Goal: Task Accomplishment & Management: Use online tool/utility

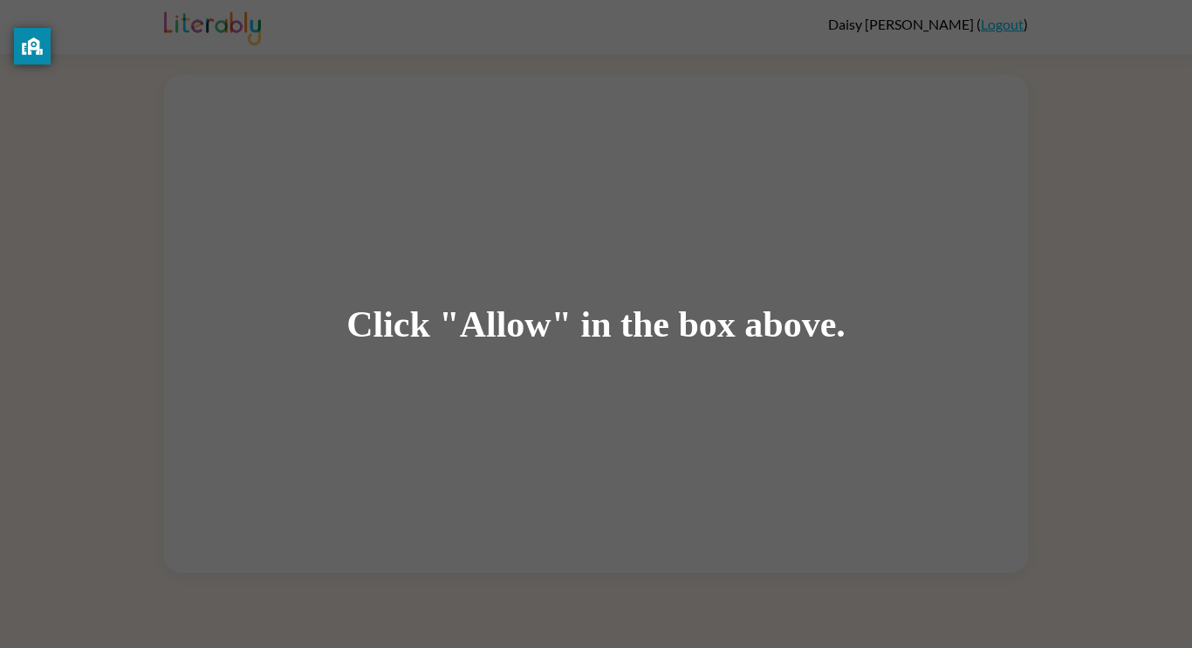
click at [545, 318] on div "Click "Allow" in the box above." at bounding box center [595, 323] width 499 height 39
click at [543, 301] on div "Click "Allow" in the box above." at bounding box center [596, 324] width 1192 height 648
click at [542, 304] on div "Click "Allow" in the box above." at bounding box center [595, 323] width 499 height 39
click at [545, 321] on div "Click "Allow" in the box above." at bounding box center [595, 323] width 499 height 39
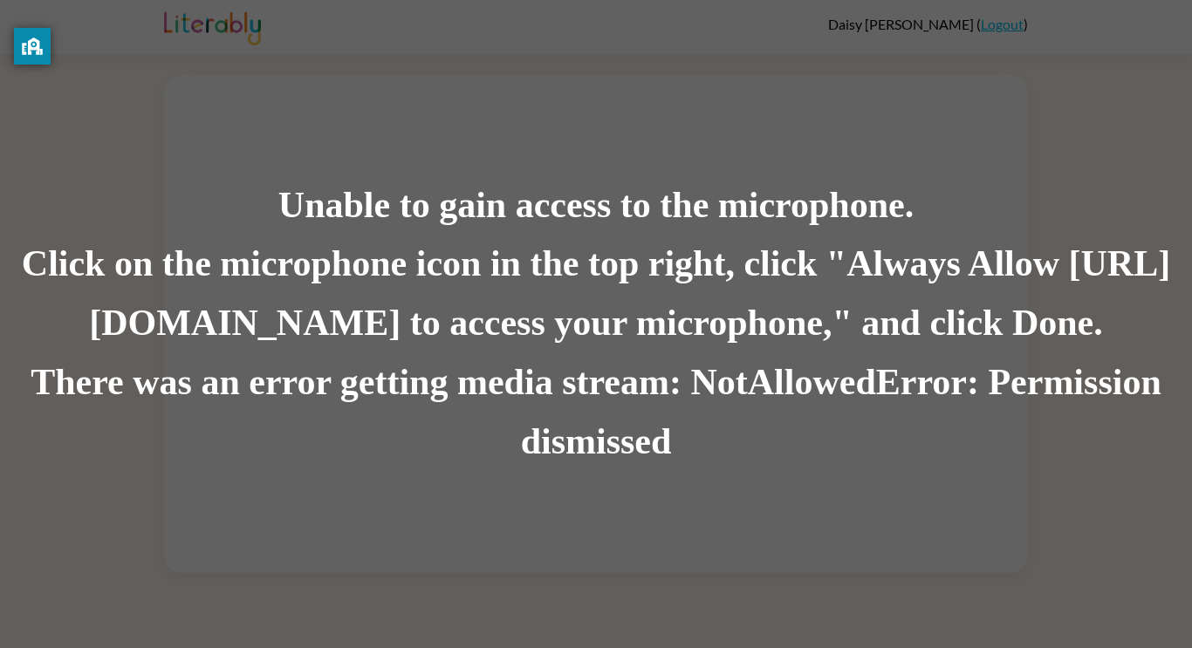
click at [480, 191] on div "Unable to gain access to the microphone." at bounding box center [596, 205] width 1192 height 59
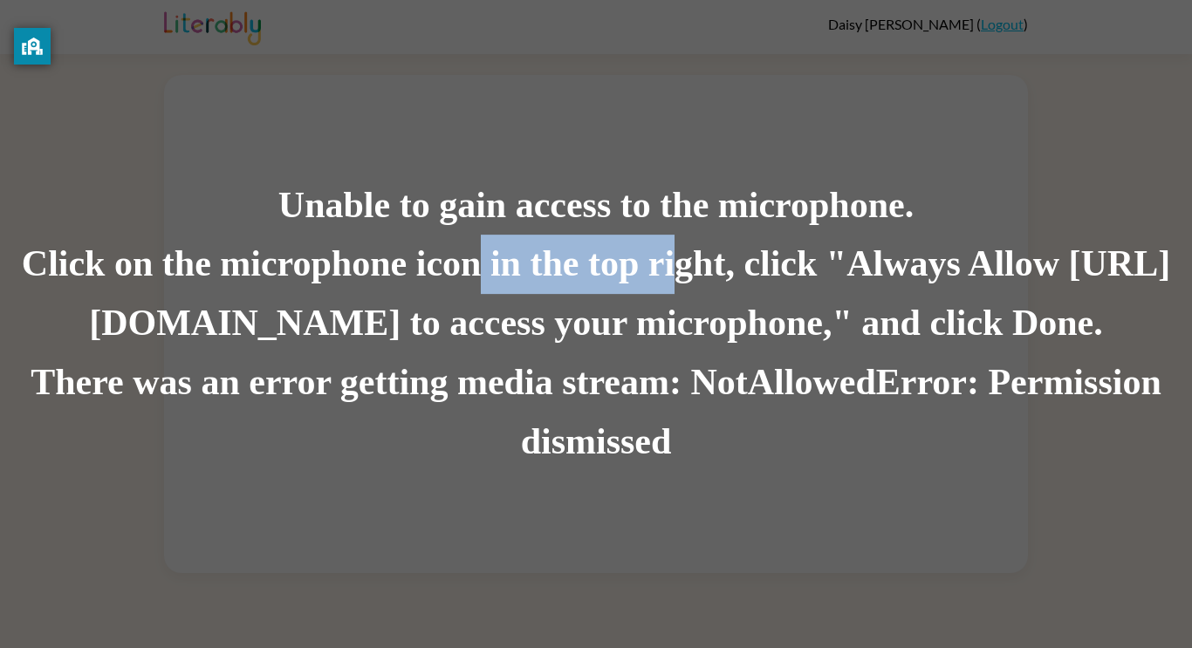
drag, startPoint x: 530, startPoint y: 244, endPoint x: 729, endPoint y: 247, distance: 199.8
click at [729, 247] on div "Click on the microphone icon in the top right, click "Always Allow [URL][DOMAIN…" at bounding box center [596, 295] width 1192 height 119
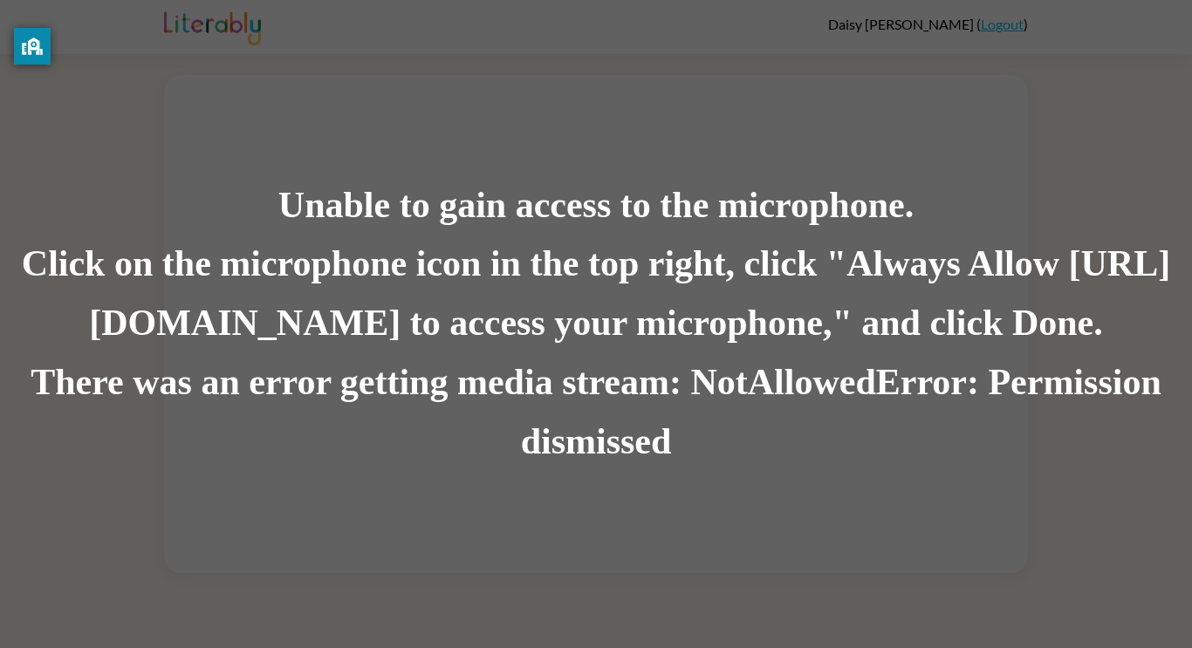
drag, startPoint x: 740, startPoint y: 192, endPoint x: 750, endPoint y: 170, distance: 24.2
click at [750, 170] on div "Unable to gain access to the microphone. Click on the microphone icon in the to…" at bounding box center [596, 324] width 1192 height 648
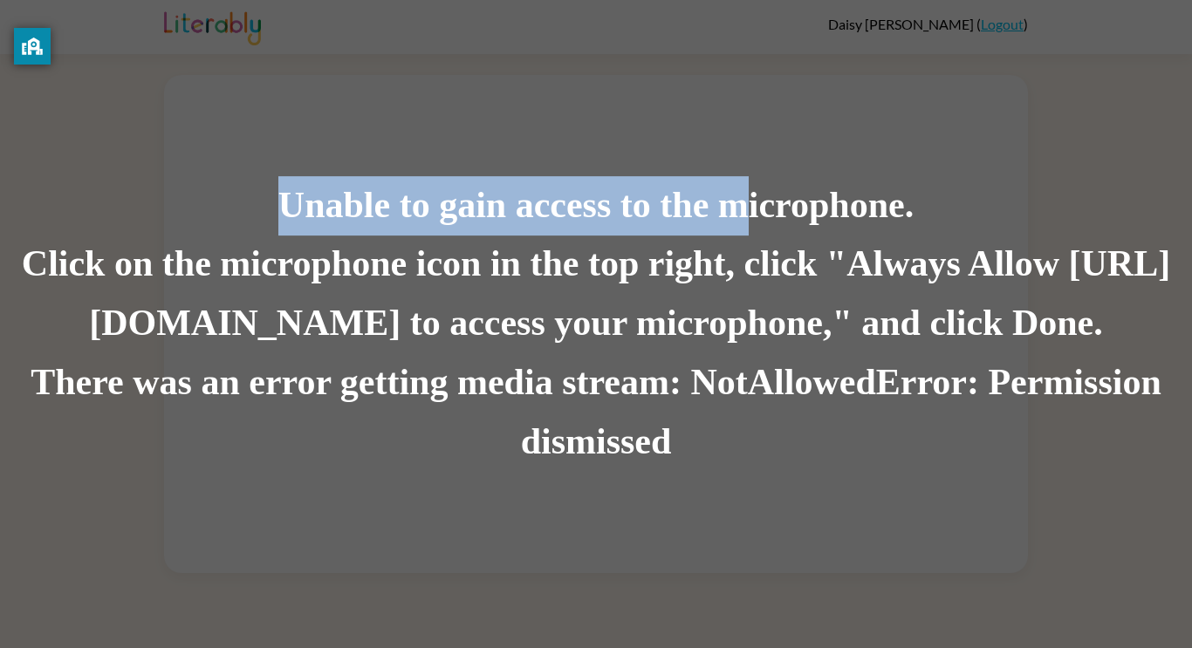
click at [752, 176] on div "Unable to gain access to the microphone." at bounding box center [596, 205] width 1192 height 59
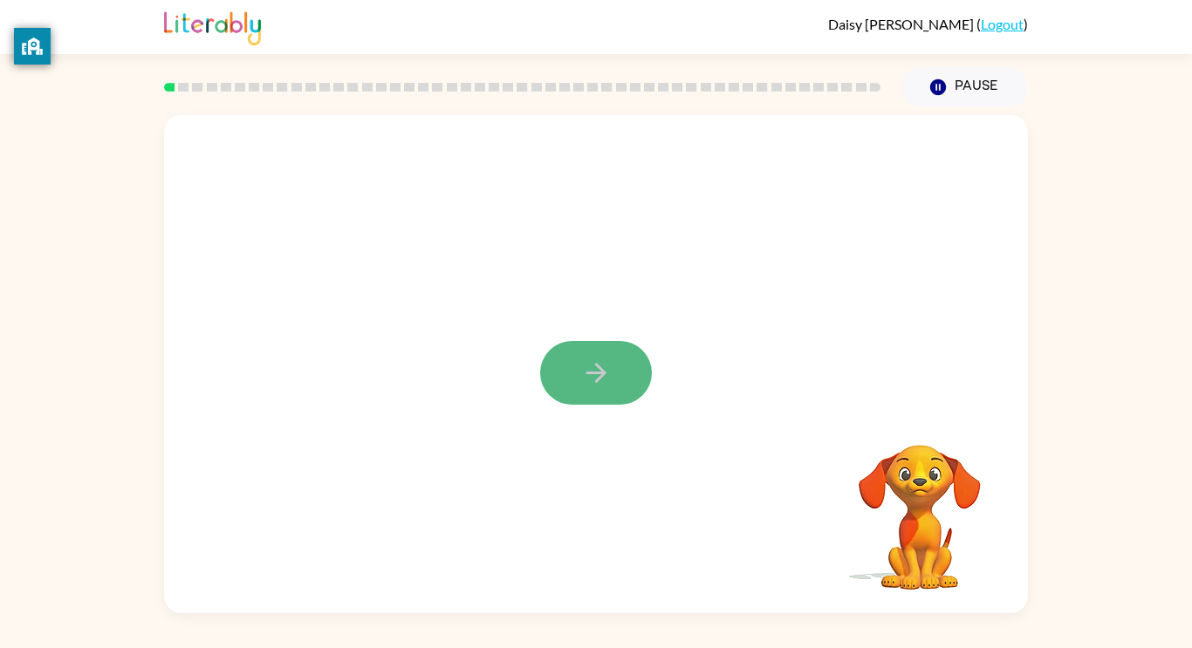
click at [608, 373] on icon "button" at bounding box center [596, 373] width 31 height 31
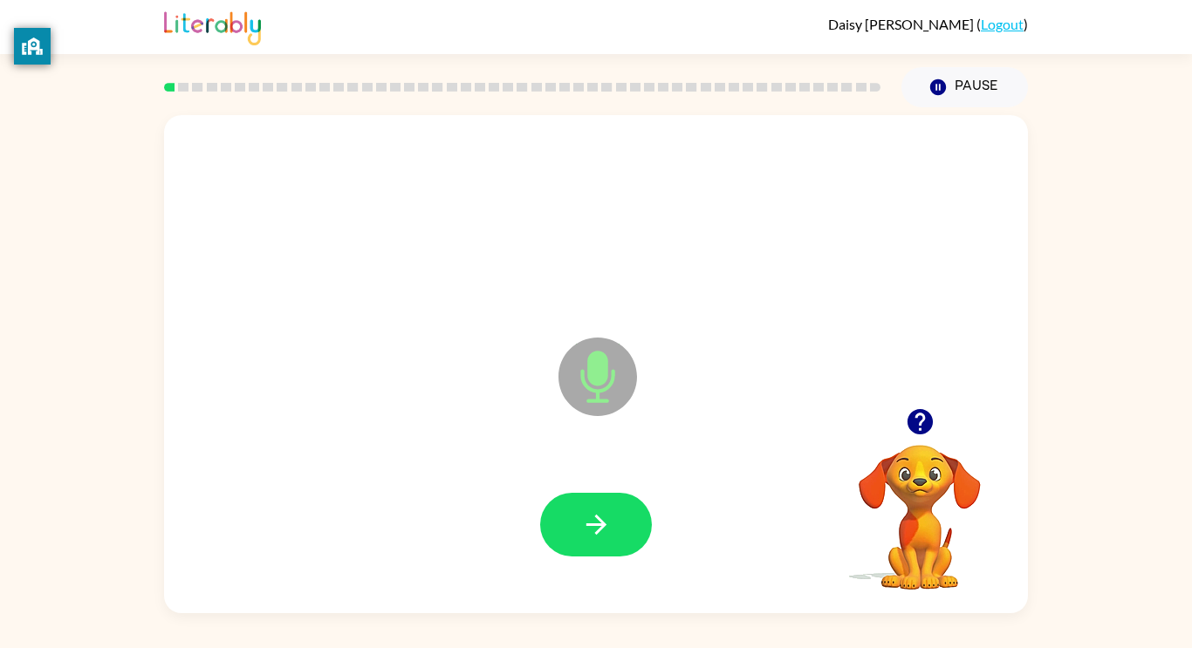
click at [603, 404] on icon at bounding box center [597, 377] width 79 height 79
click at [612, 537] on button "button" at bounding box center [596, 525] width 112 height 64
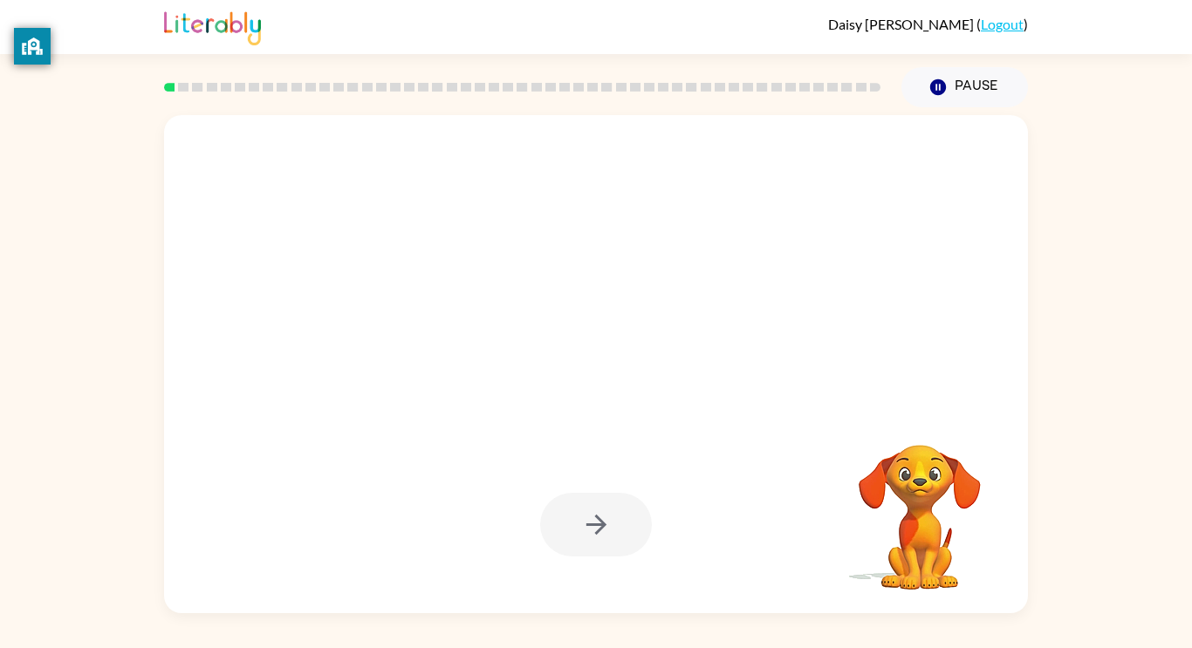
click at [660, 479] on div at bounding box center [595, 525] width 829 height 143
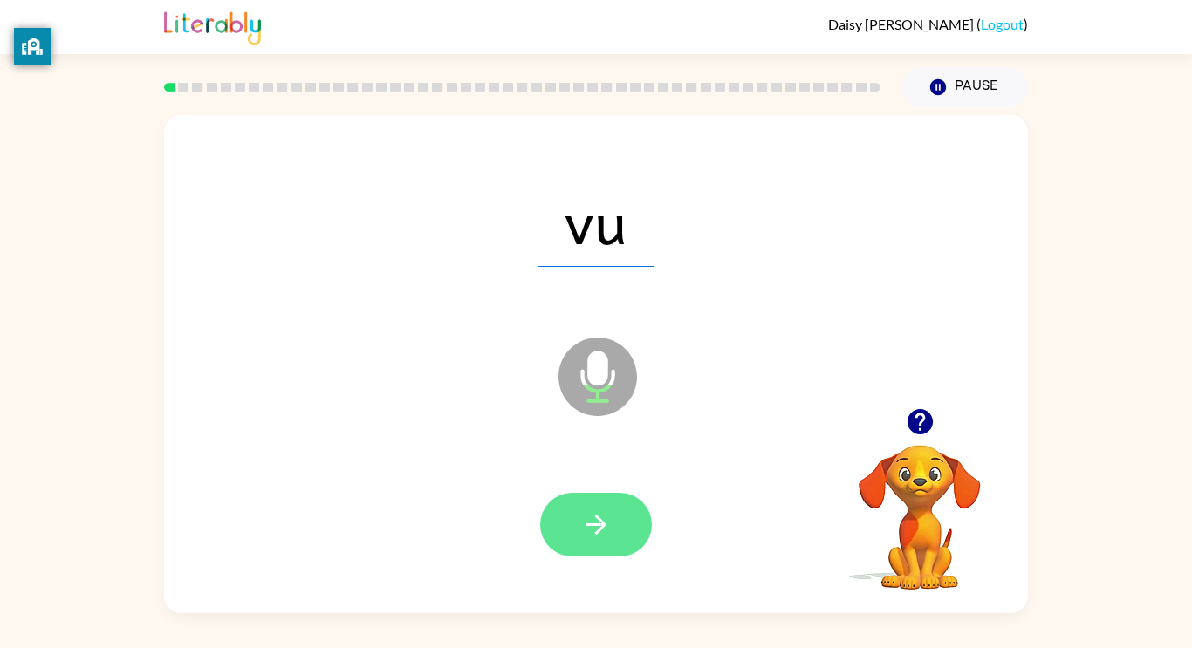
click at [633, 517] on button "button" at bounding box center [596, 525] width 112 height 64
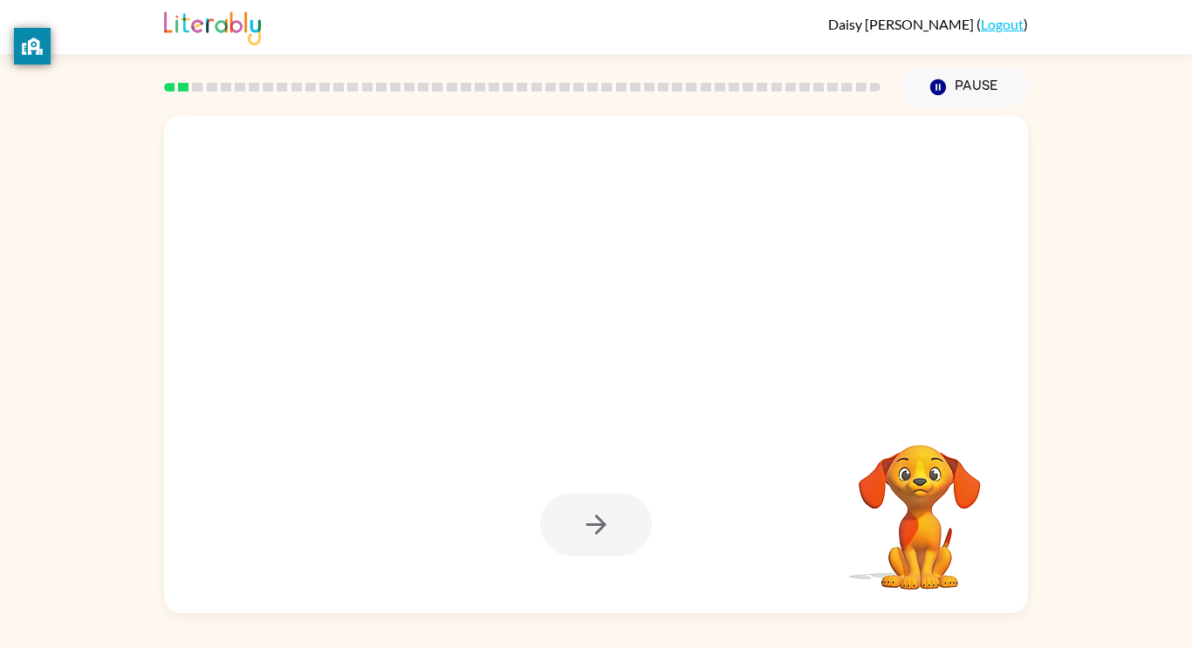
click at [635, 507] on div at bounding box center [596, 525] width 112 height 64
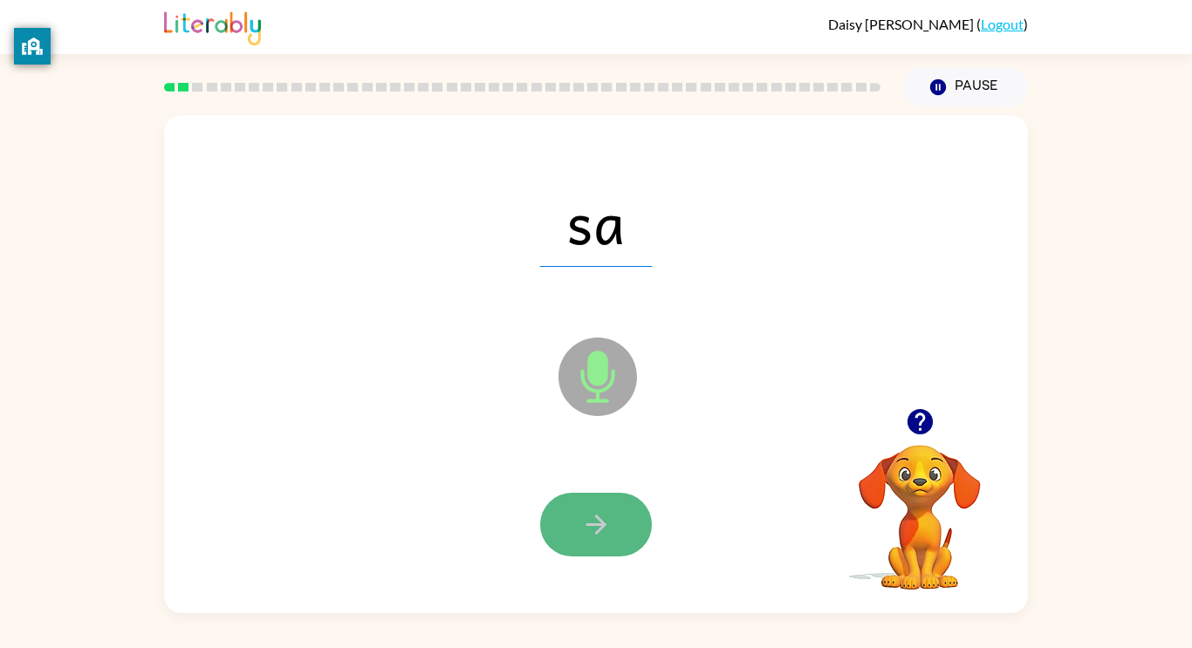
click at [615, 510] on button "button" at bounding box center [596, 525] width 112 height 64
click at [605, 512] on icon "button" at bounding box center [596, 524] width 31 height 31
click at [606, 515] on icon "button" at bounding box center [596, 524] width 31 height 31
click at [633, 498] on button "button" at bounding box center [596, 525] width 112 height 64
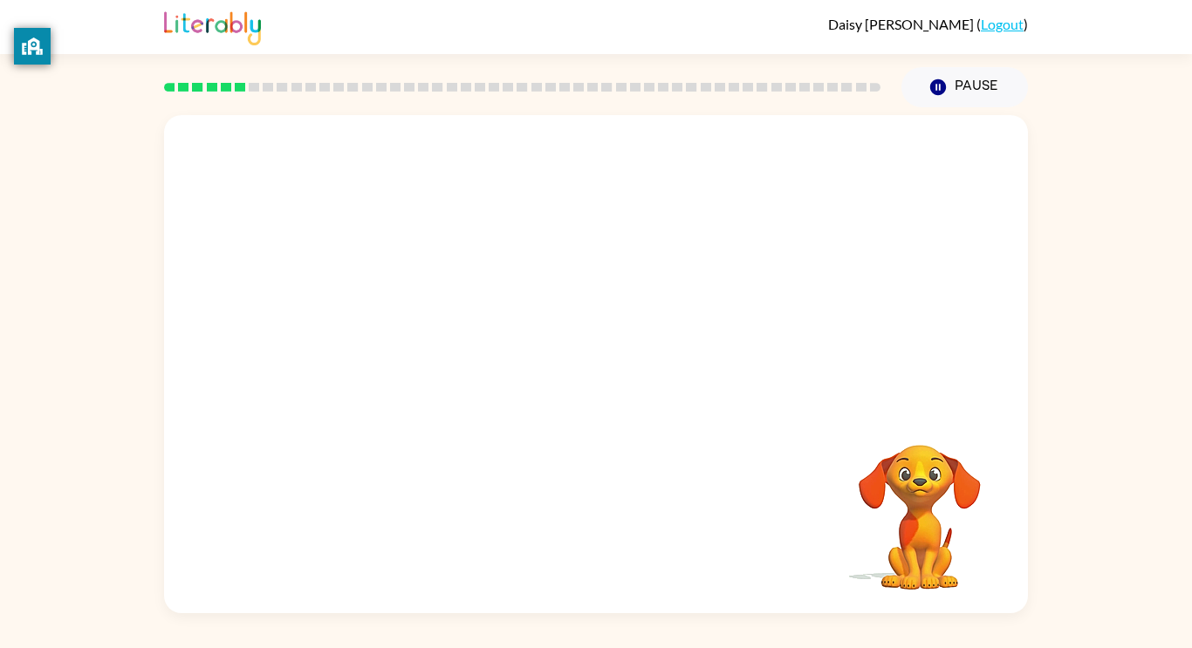
drag, startPoint x: 930, startPoint y: 541, endPoint x: 884, endPoint y: 534, distance: 46.8
click at [884, 534] on video "Your browser must support playing .mp4 files to use Literably. Please try using…" at bounding box center [919, 505] width 174 height 174
drag, startPoint x: 884, startPoint y: 534, endPoint x: 954, endPoint y: 529, distance: 70.0
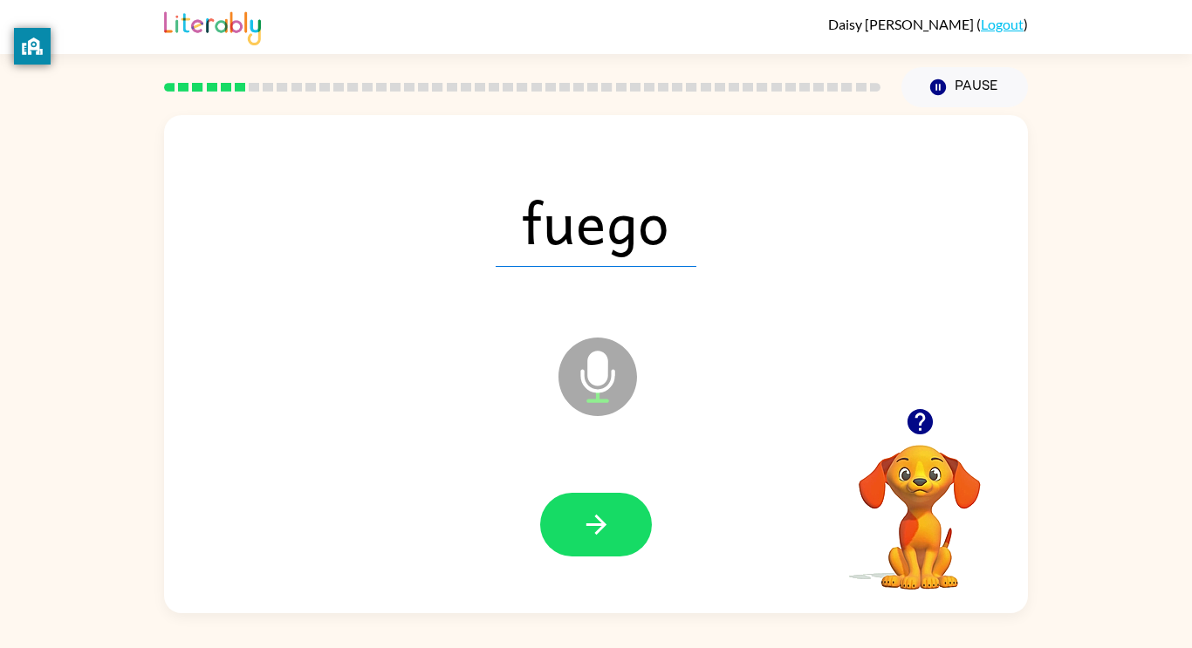
click at [469, 325] on div "Microphone The Microphone is here when it is your turn to talk" at bounding box center [553, 333] width 745 height 63
drag, startPoint x: 530, startPoint y: 236, endPoint x: 616, endPoint y: 212, distance: 88.9
click at [616, 212] on span "fuego" at bounding box center [596, 221] width 201 height 91
click at [642, 199] on span "fuego" at bounding box center [596, 221] width 201 height 91
drag, startPoint x: 622, startPoint y: 466, endPoint x: 593, endPoint y: 503, distance: 46.6
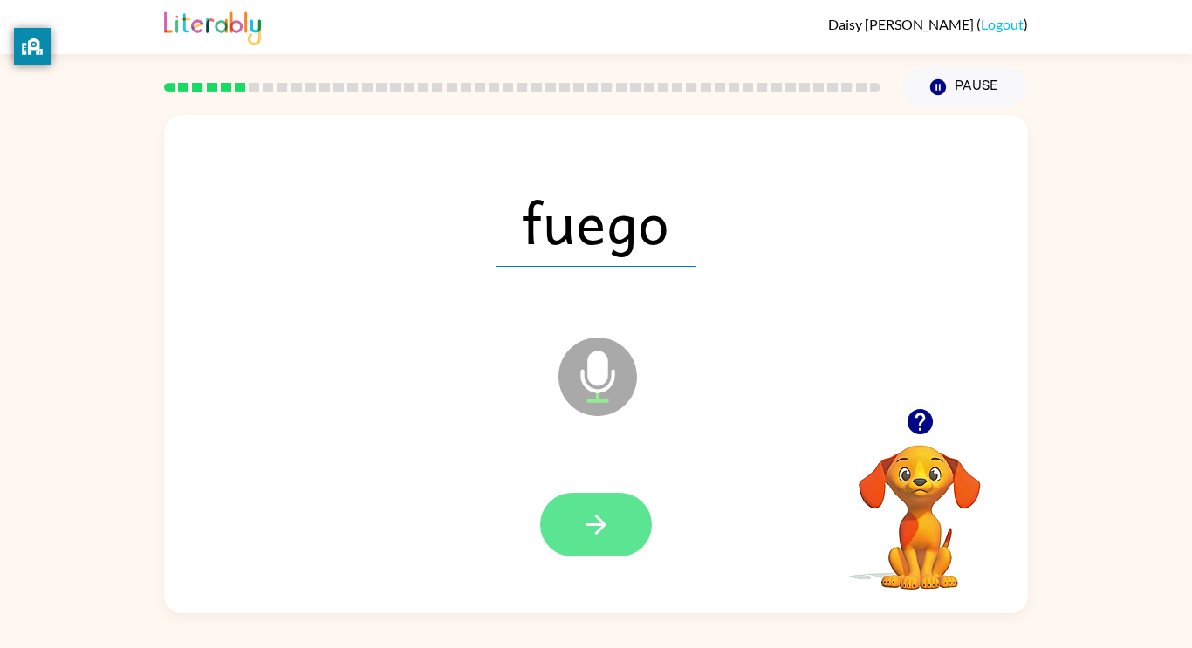
click at [593, 503] on div at bounding box center [595, 525] width 829 height 143
click at [593, 503] on button "button" at bounding box center [596, 525] width 112 height 64
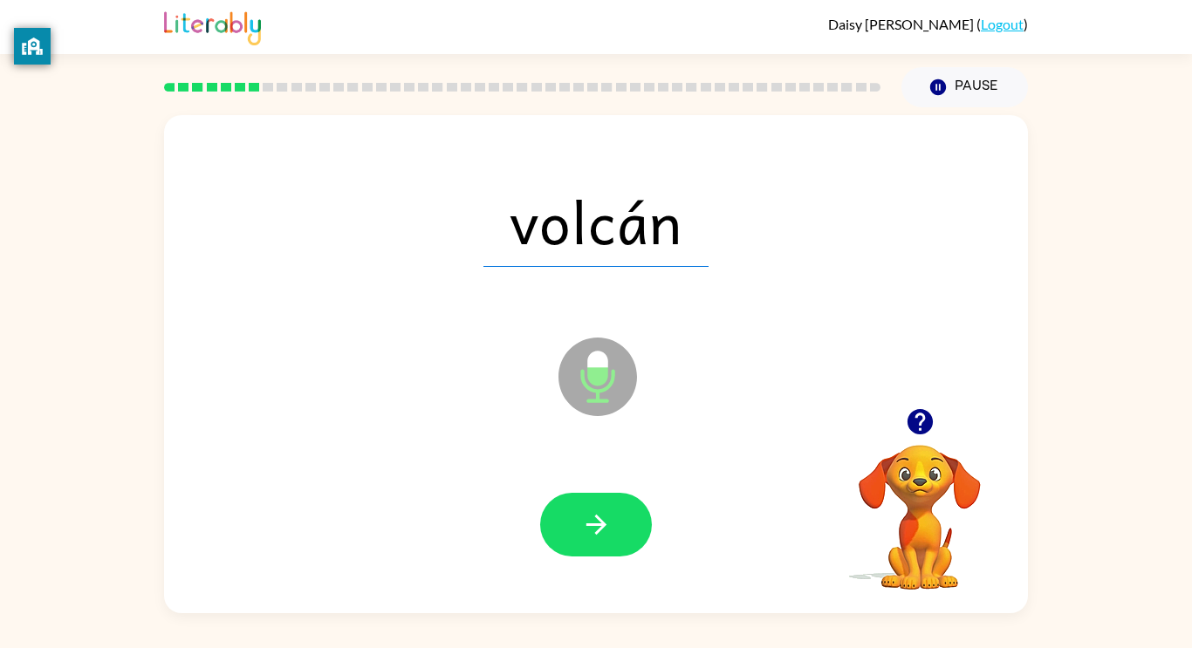
click at [649, 511] on div at bounding box center [596, 525] width 112 height 64
click at [641, 514] on button "button" at bounding box center [596, 525] width 112 height 64
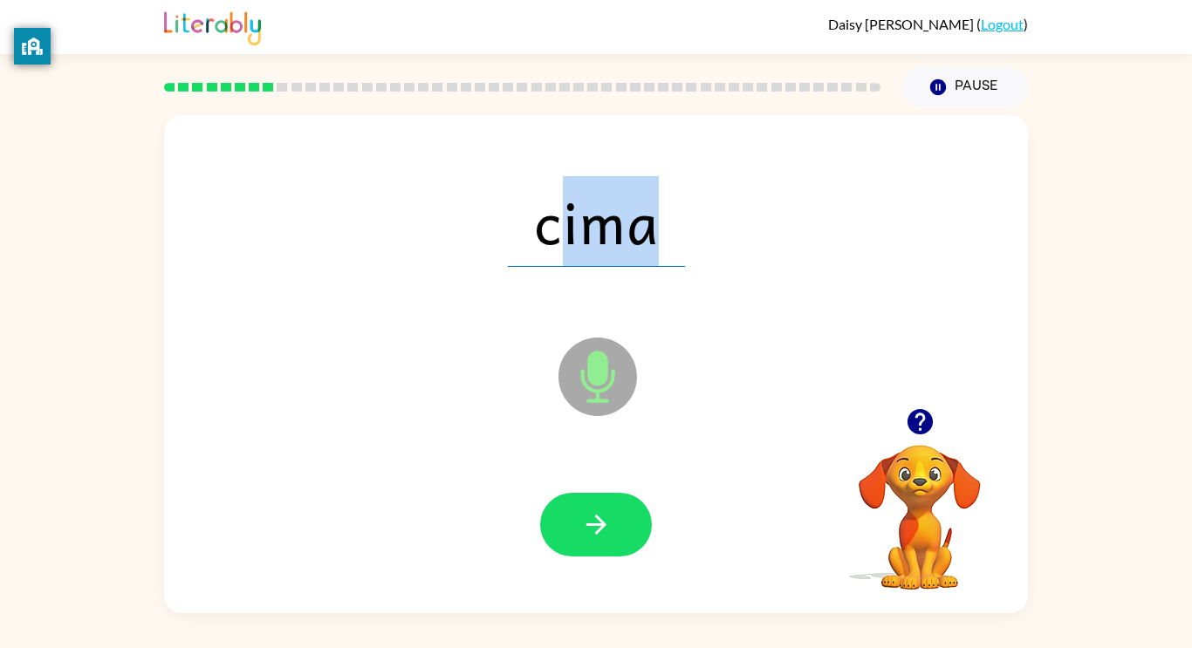
drag, startPoint x: 551, startPoint y: 223, endPoint x: 688, endPoint y: 209, distance: 137.8
click at [688, 209] on div "cima" at bounding box center [595, 221] width 829 height 143
click at [591, 352] on icon at bounding box center [597, 377] width 79 height 79
click at [629, 475] on div at bounding box center [595, 525] width 829 height 143
click at [656, 557] on div at bounding box center [595, 525] width 829 height 143
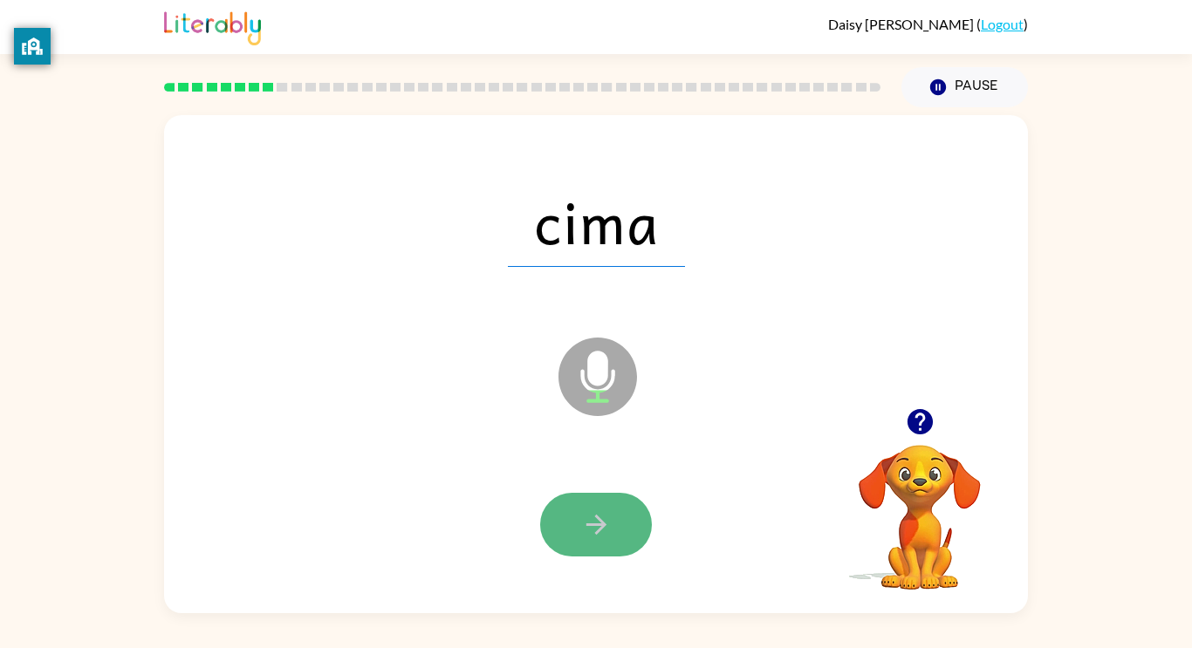
click at [635, 537] on button "button" at bounding box center [596, 525] width 112 height 64
click at [606, 523] on icon "button" at bounding box center [596, 524] width 31 height 31
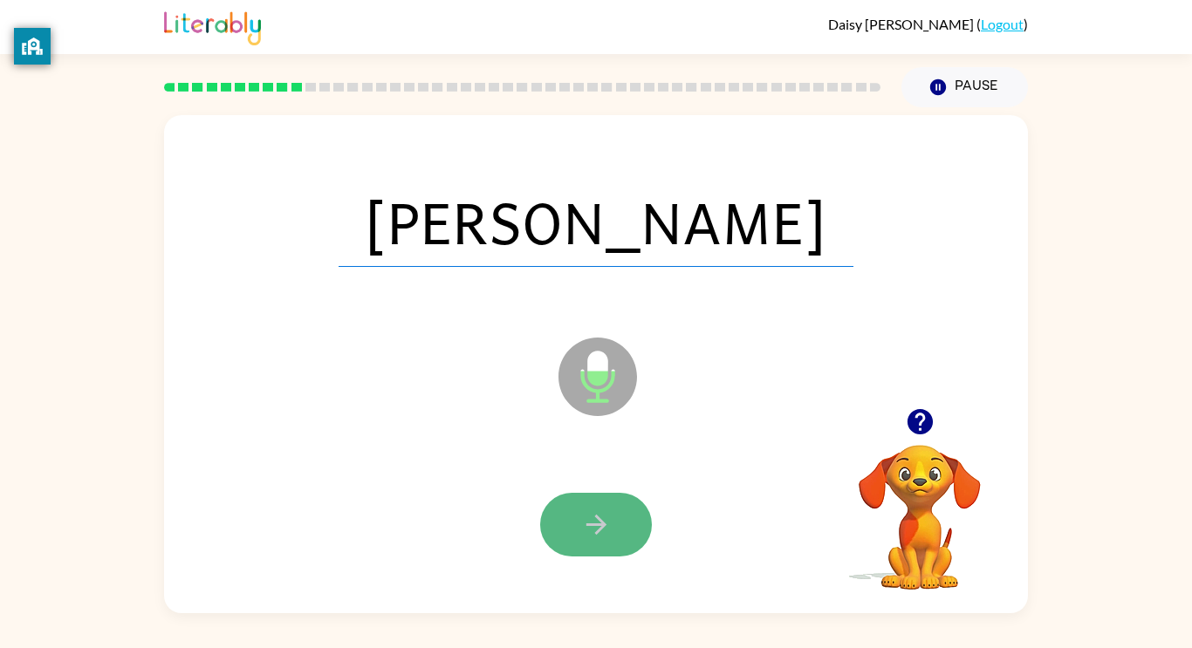
click at [610, 537] on icon "button" at bounding box center [596, 524] width 31 height 31
click at [605, 532] on icon "button" at bounding box center [596, 524] width 31 height 31
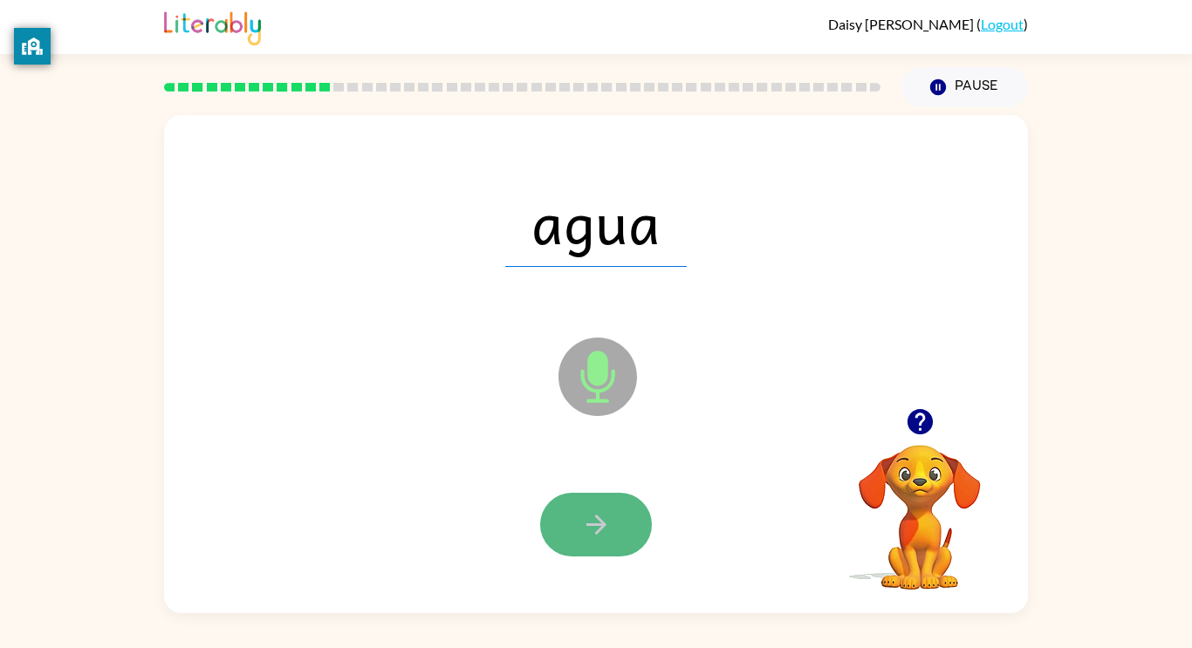
click at [584, 516] on icon "button" at bounding box center [596, 524] width 31 height 31
click at [573, 509] on button "button" at bounding box center [596, 525] width 112 height 64
click at [542, 519] on button "button" at bounding box center [596, 525] width 112 height 64
click at [615, 510] on button "button" at bounding box center [596, 525] width 112 height 64
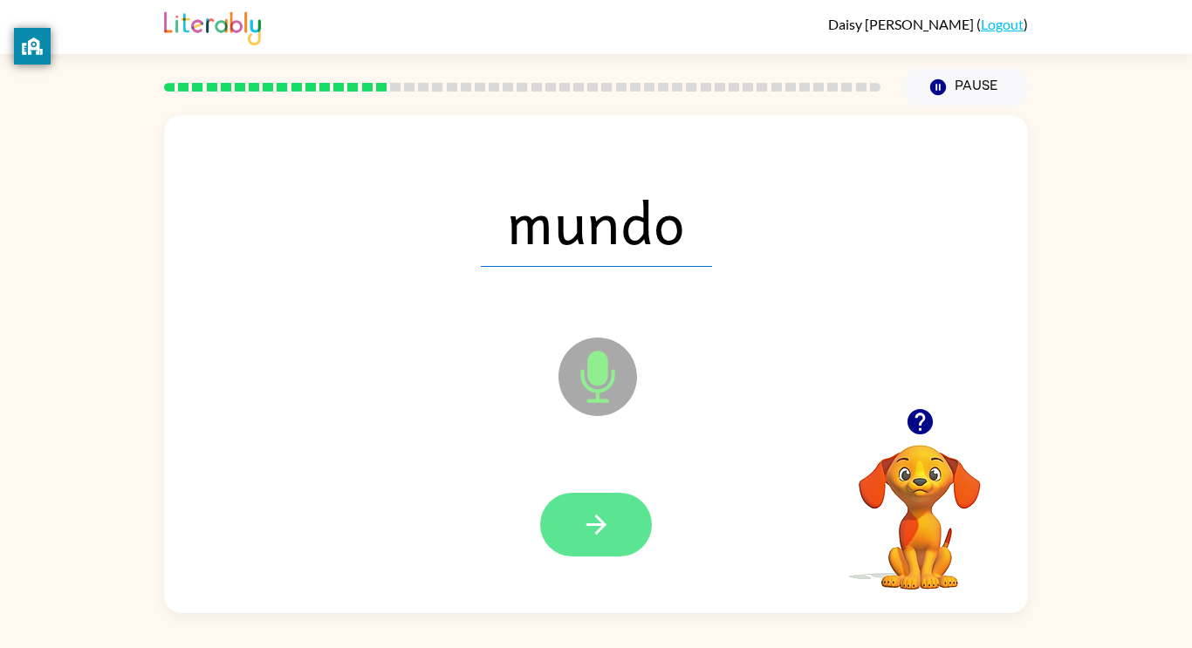
click at [573, 508] on button "button" at bounding box center [596, 525] width 112 height 64
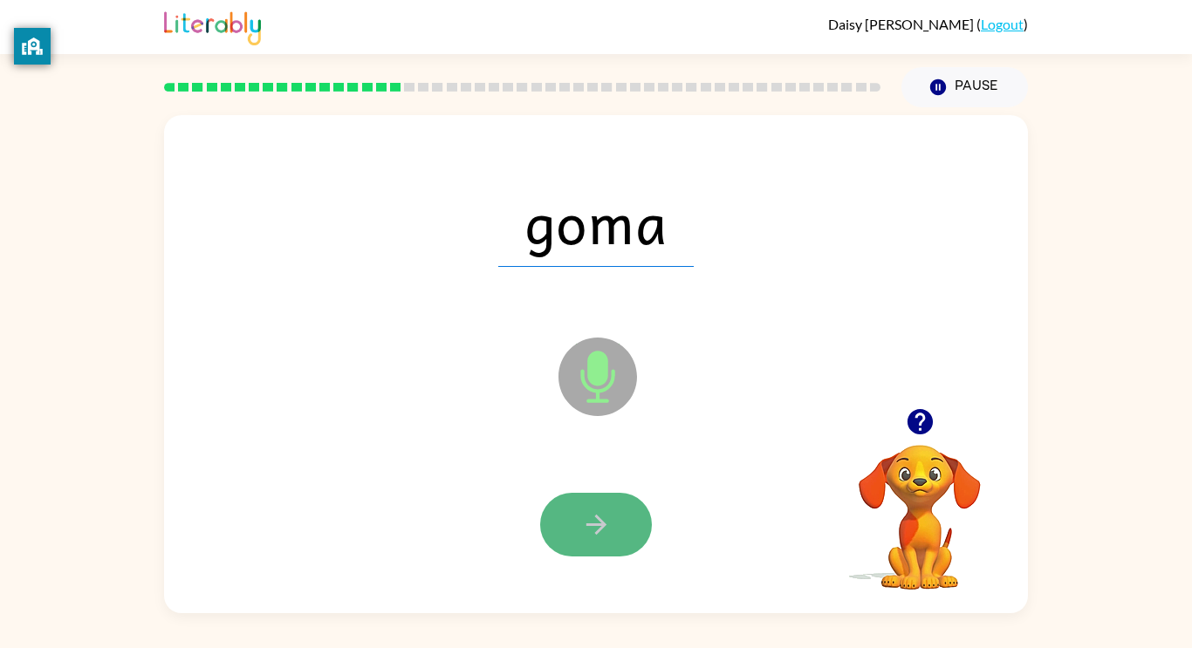
click at [584, 531] on icon "button" at bounding box center [596, 524] width 31 height 31
click at [566, 530] on button "button" at bounding box center [596, 525] width 112 height 64
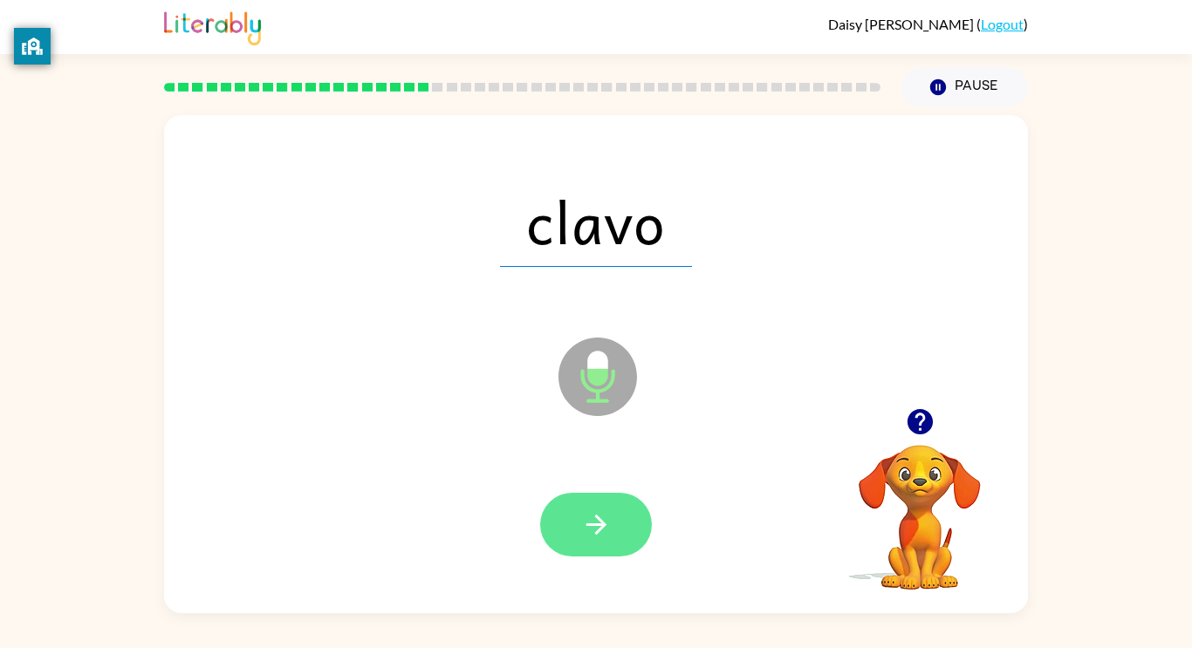
click at [560, 533] on button "button" at bounding box center [596, 525] width 112 height 64
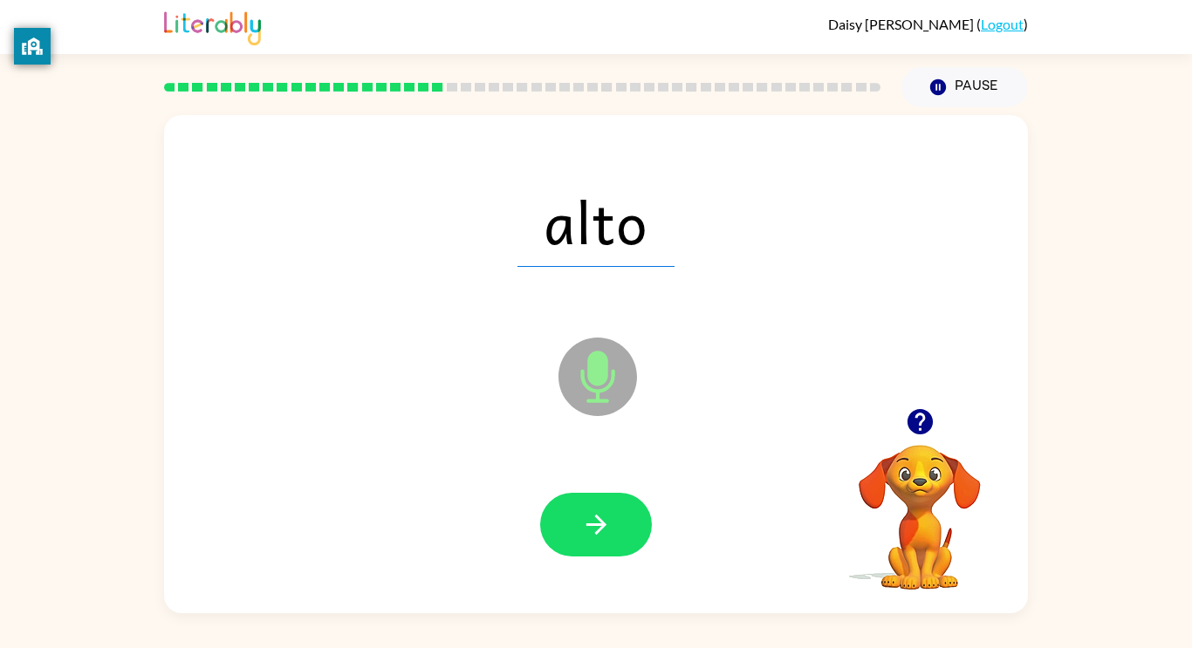
click at [559, 528] on button "button" at bounding box center [596, 525] width 112 height 64
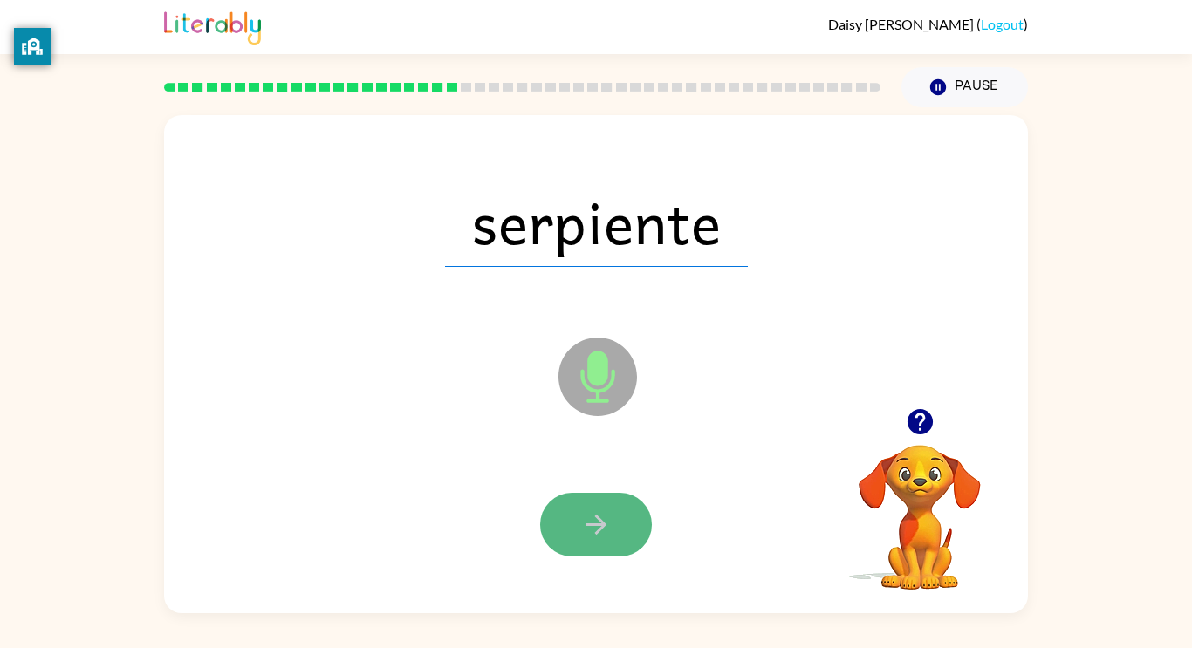
click at [575, 525] on button "button" at bounding box center [596, 525] width 112 height 64
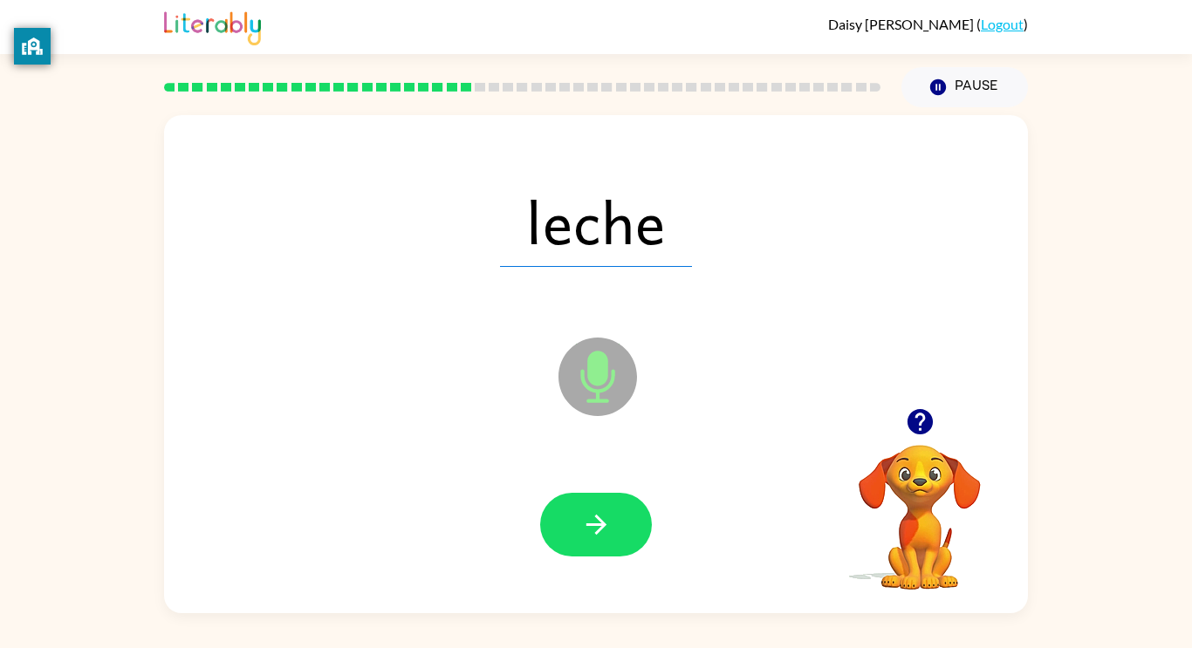
click at [575, 523] on button "button" at bounding box center [596, 525] width 112 height 64
click at [575, 523] on div at bounding box center [596, 525] width 112 height 64
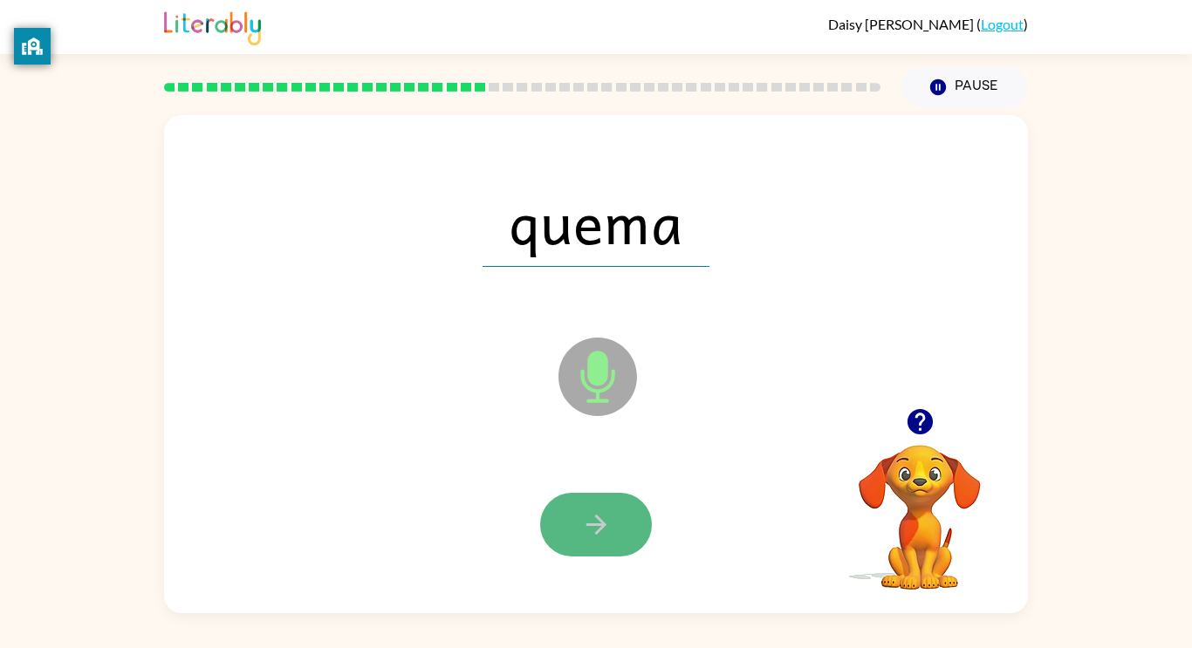
click at [560, 536] on button "button" at bounding box center [596, 525] width 112 height 64
click at [584, 517] on icon "button" at bounding box center [596, 524] width 31 height 31
click at [592, 530] on icon "button" at bounding box center [596, 524] width 31 height 31
click at [578, 526] on button "button" at bounding box center [596, 525] width 112 height 64
click at [577, 527] on button "button" at bounding box center [596, 525] width 112 height 64
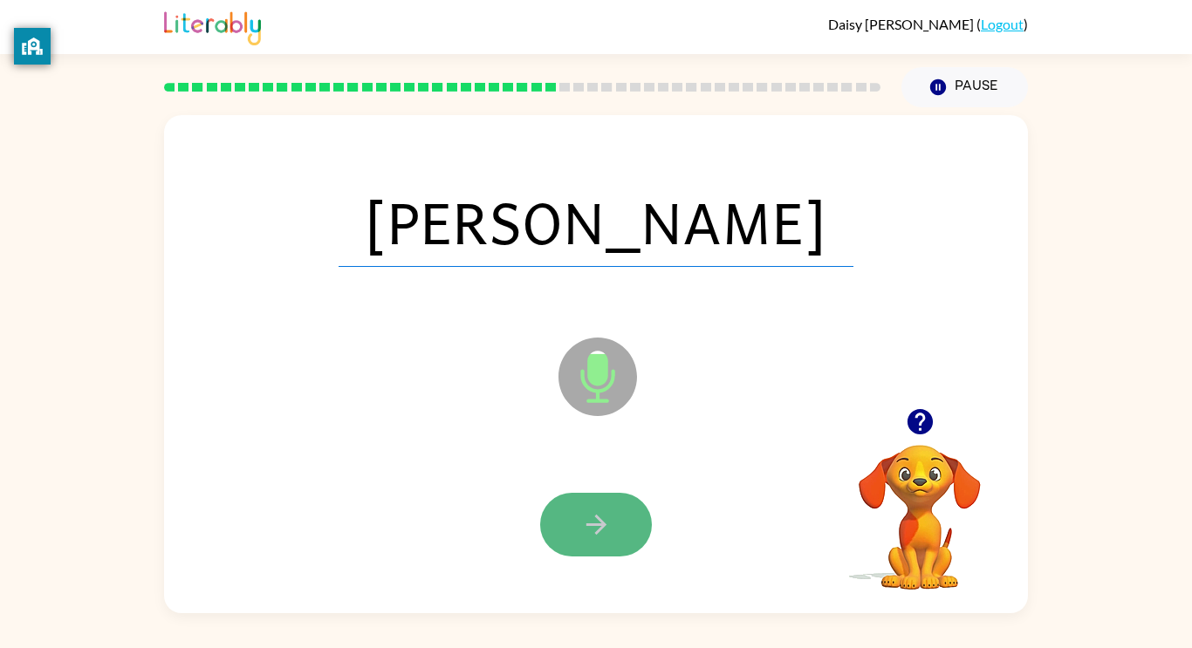
click at [576, 523] on button "button" at bounding box center [596, 525] width 112 height 64
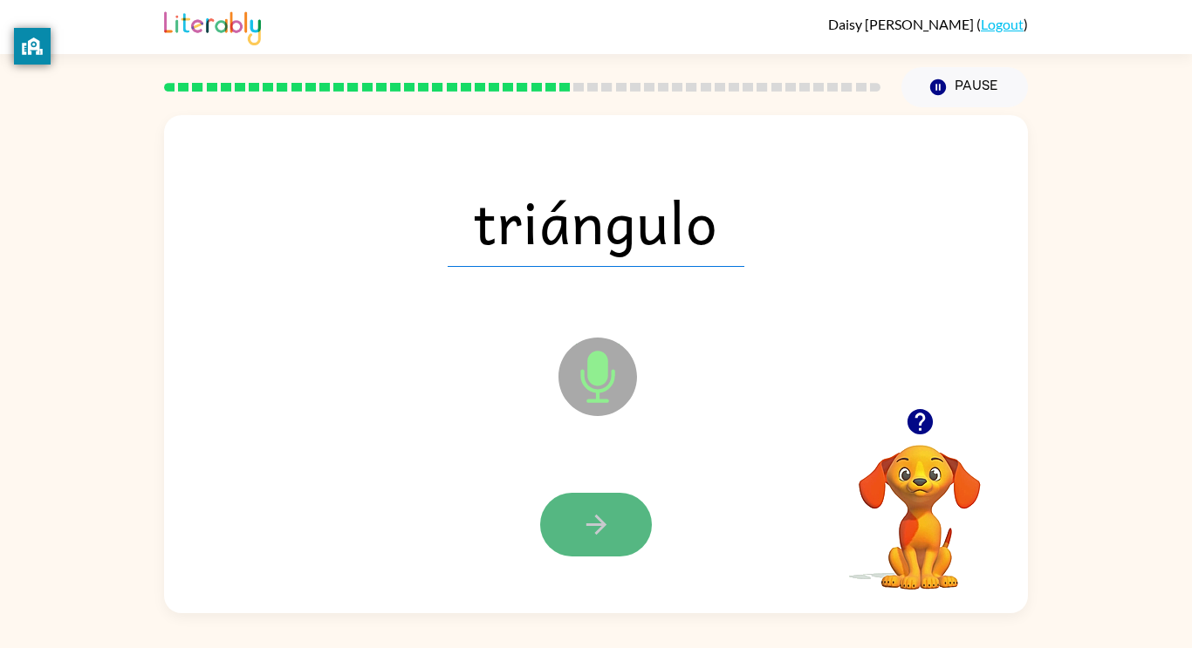
click at [576, 523] on button "button" at bounding box center [596, 525] width 112 height 64
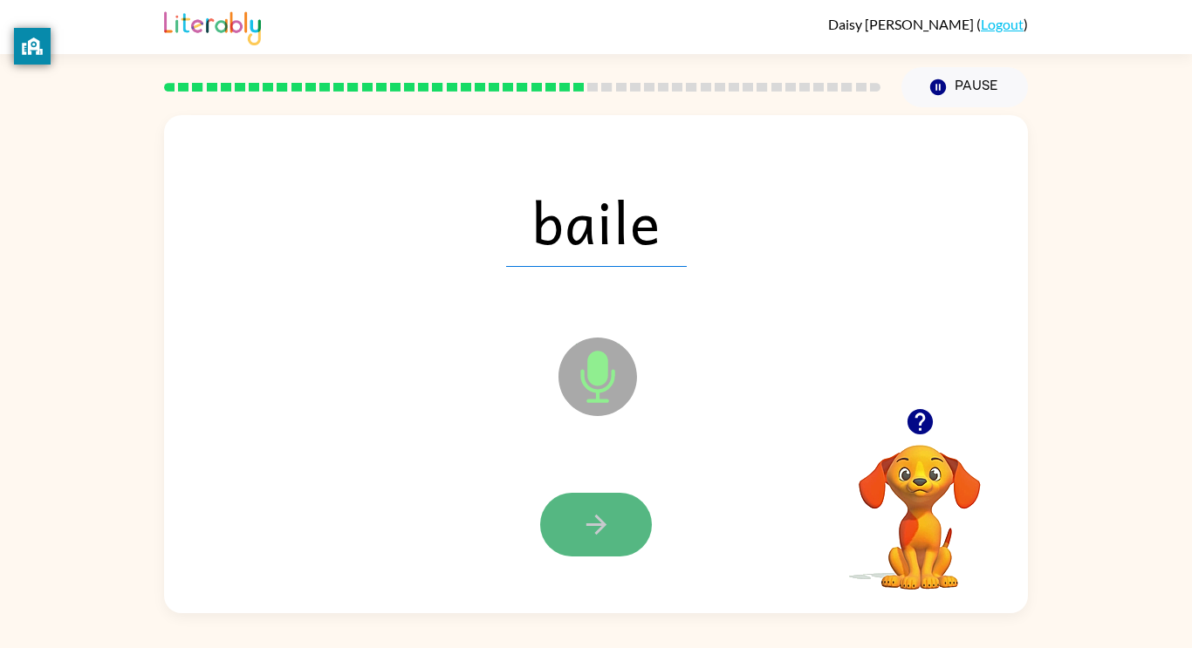
click at [564, 517] on button "button" at bounding box center [596, 525] width 112 height 64
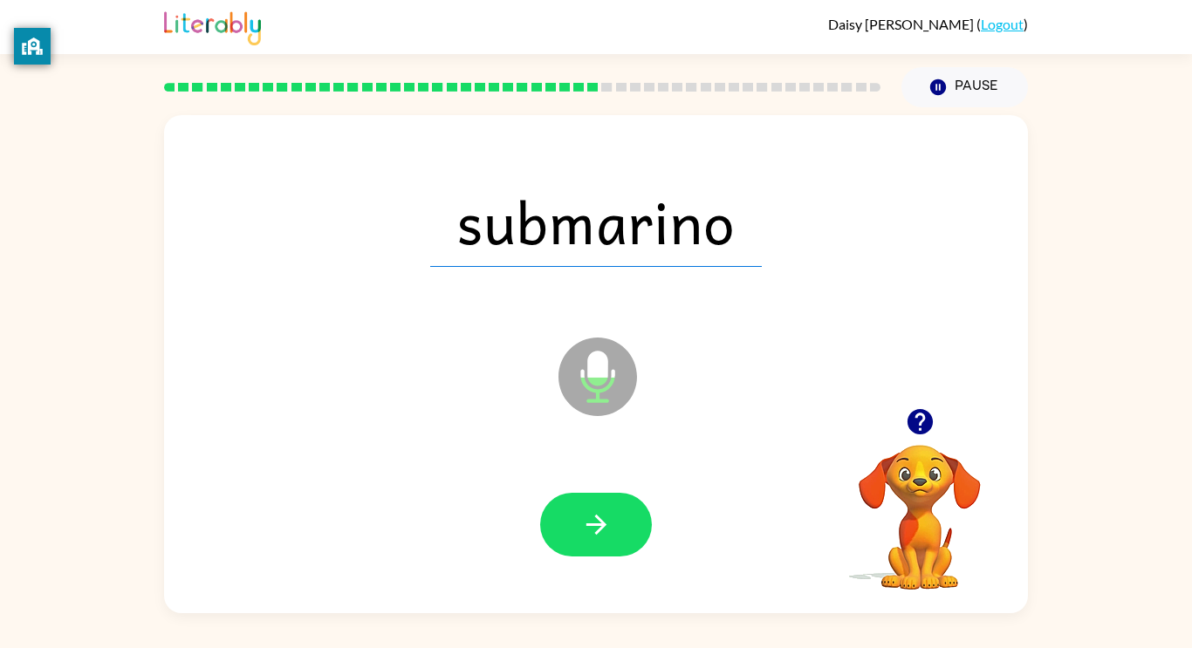
click at [566, 522] on button "button" at bounding box center [596, 525] width 112 height 64
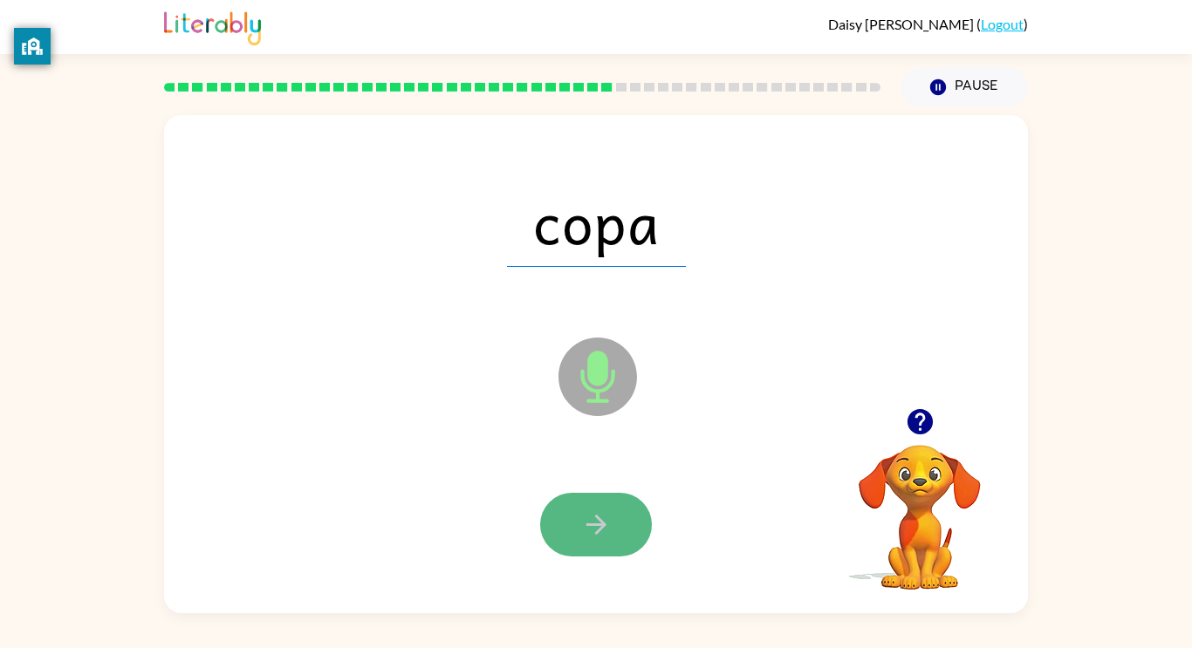
click at [566, 522] on button "button" at bounding box center [596, 525] width 112 height 64
click at [567, 530] on button "button" at bounding box center [596, 525] width 112 height 64
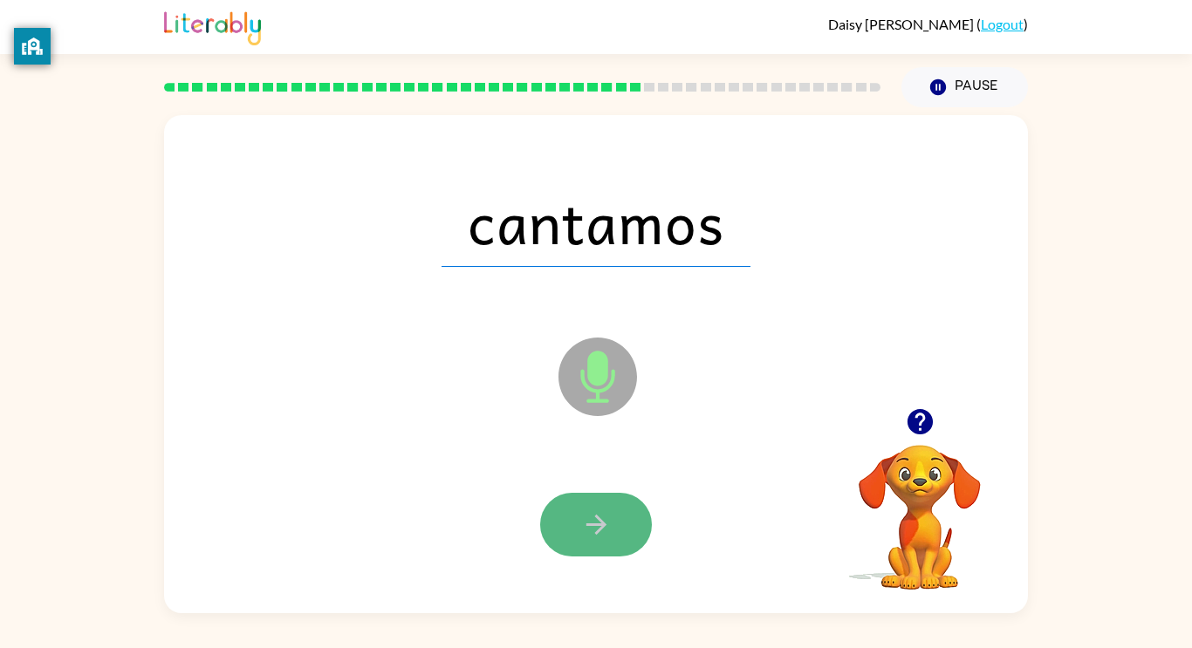
click at [567, 535] on button "button" at bounding box center [596, 525] width 112 height 64
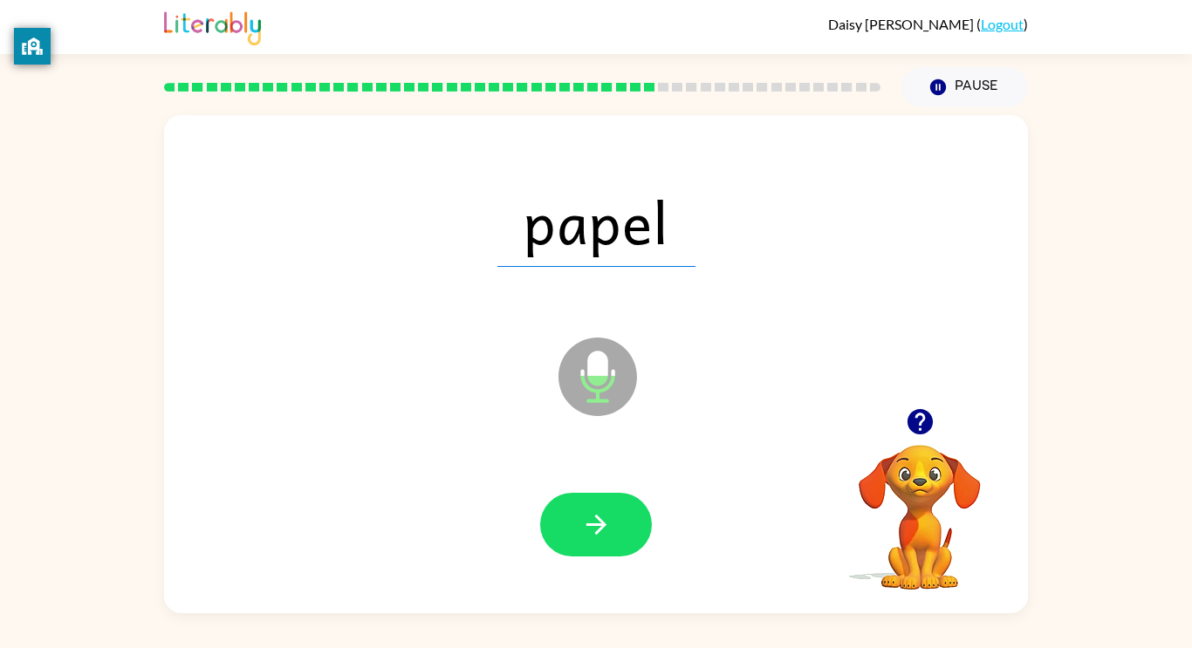
click at [541, 560] on div at bounding box center [595, 525] width 829 height 143
click at [634, 491] on div at bounding box center [595, 525] width 829 height 143
click at [635, 496] on div at bounding box center [596, 525] width 112 height 64
click at [634, 495] on div at bounding box center [596, 525] width 112 height 64
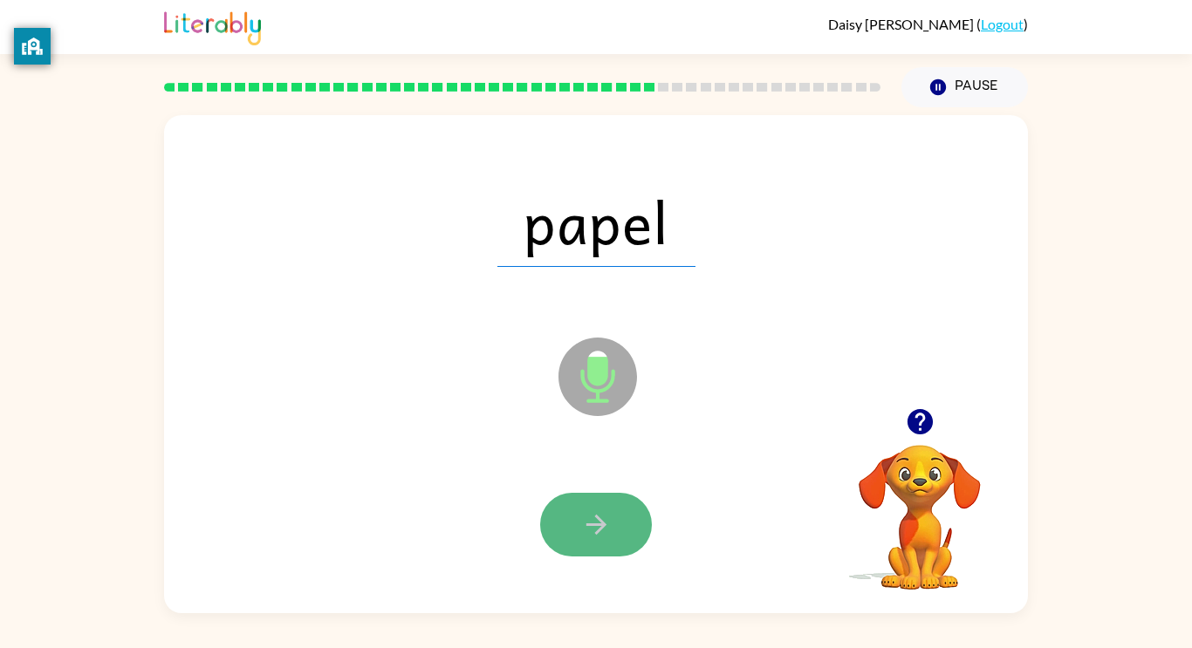
click at [636, 498] on button "button" at bounding box center [596, 525] width 112 height 64
click at [577, 530] on button "button" at bounding box center [596, 525] width 112 height 64
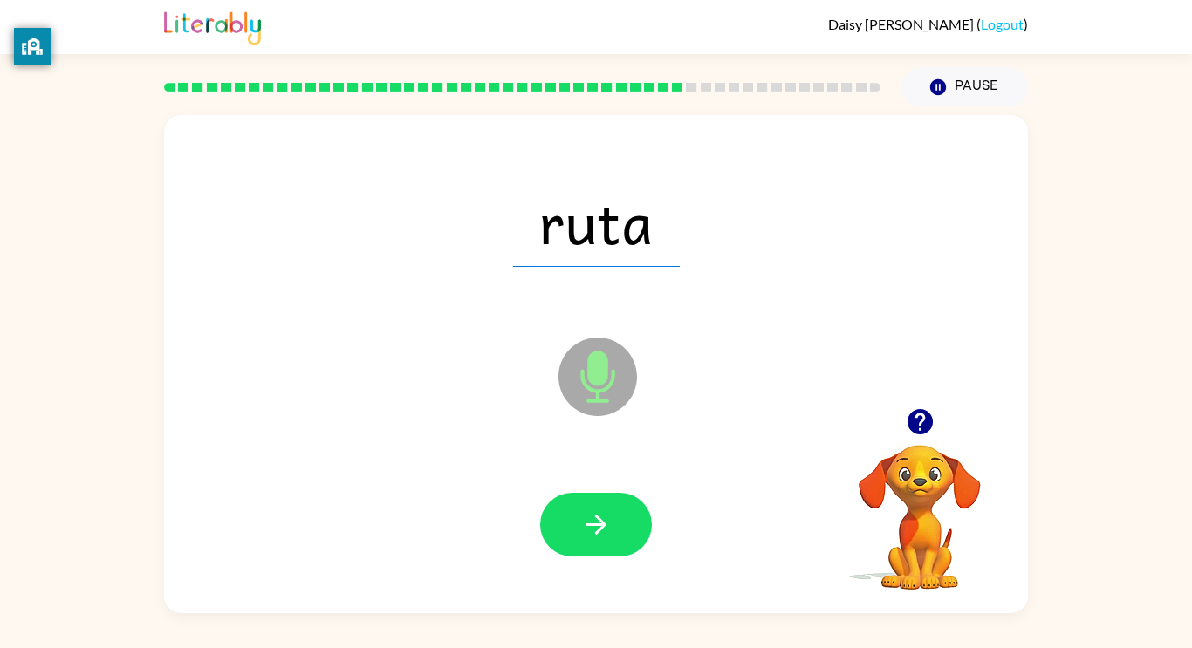
click at [598, 488] on div at bounding box center [595, 525] width 829 height 143
click at [602, 509] on icon "button" at bounding box center [596, 524] width 31 height 31
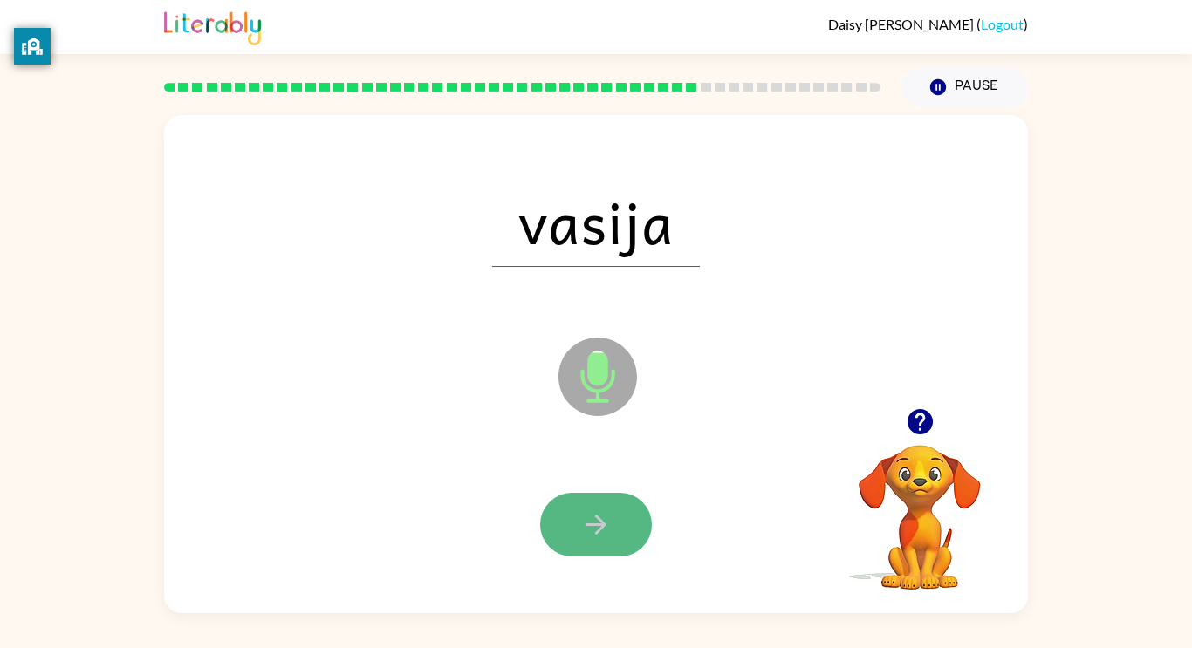
click at [598, 502] on button "button" at bounding box center [596, 525] width 112 height 64
click at [595, 519] on icon "button" at bounding box center [596, 524] width 31 height 31
click at [592, 511] on icon "button" at bounding box center [596, 524] width 31 height 31
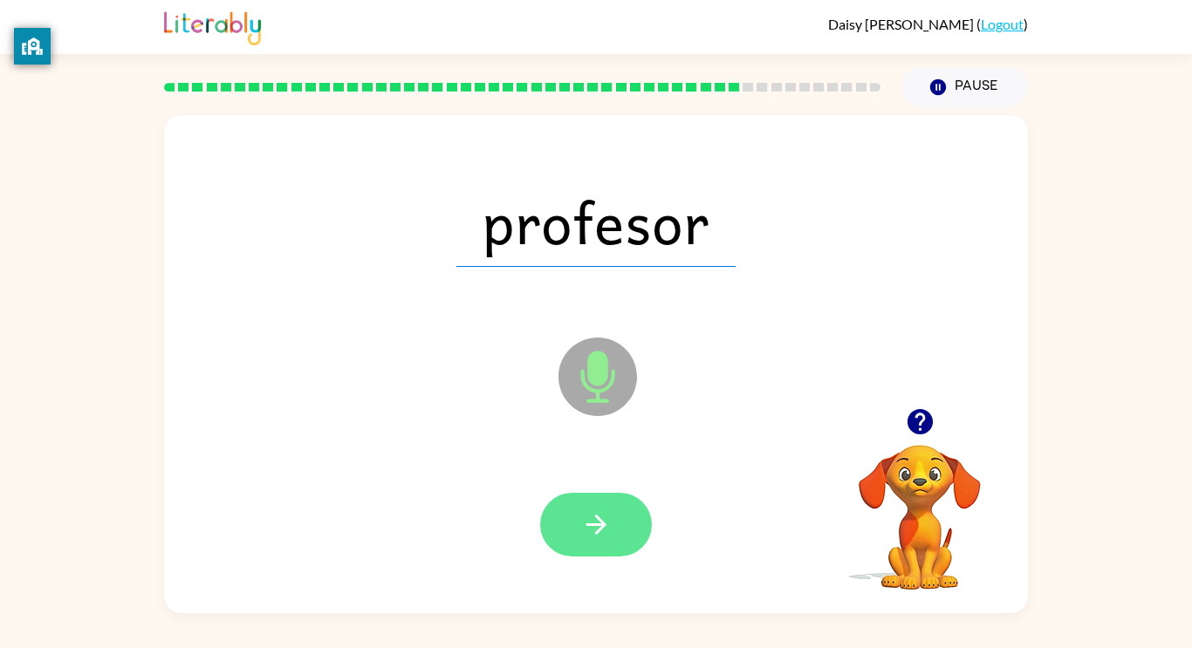
click at [594, 501] on button "button" at bounding box center [596, 525] width 112 height 64
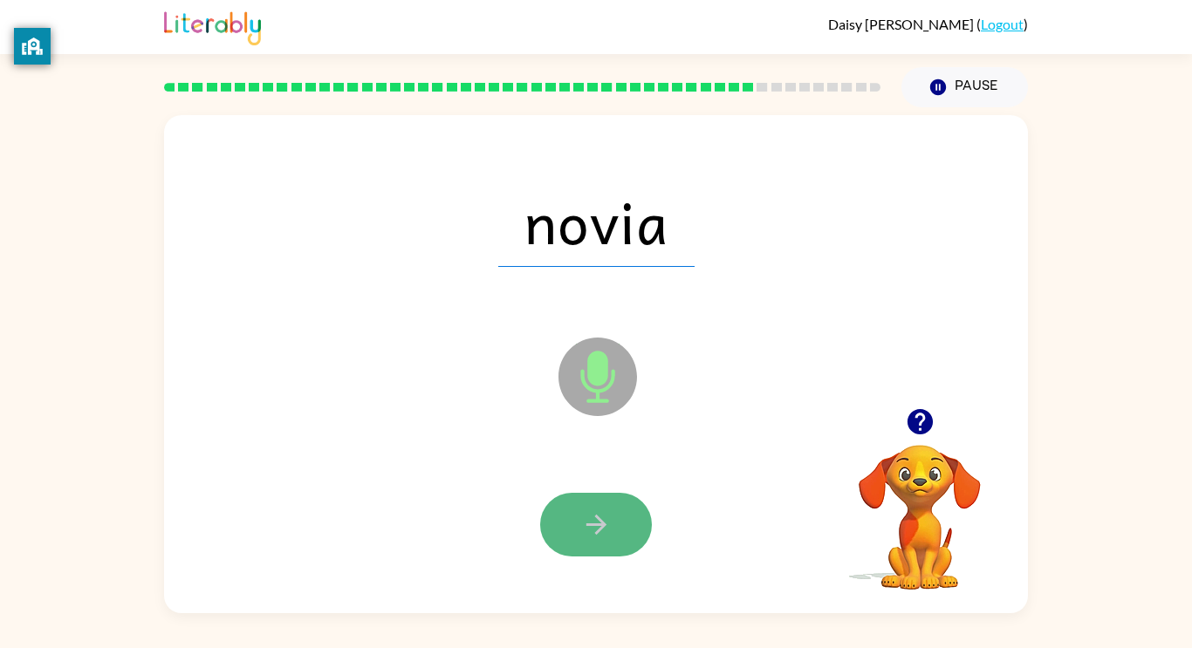
click at [592, 495] on button "button" at bounding box center [596, 525] width 112 height 64
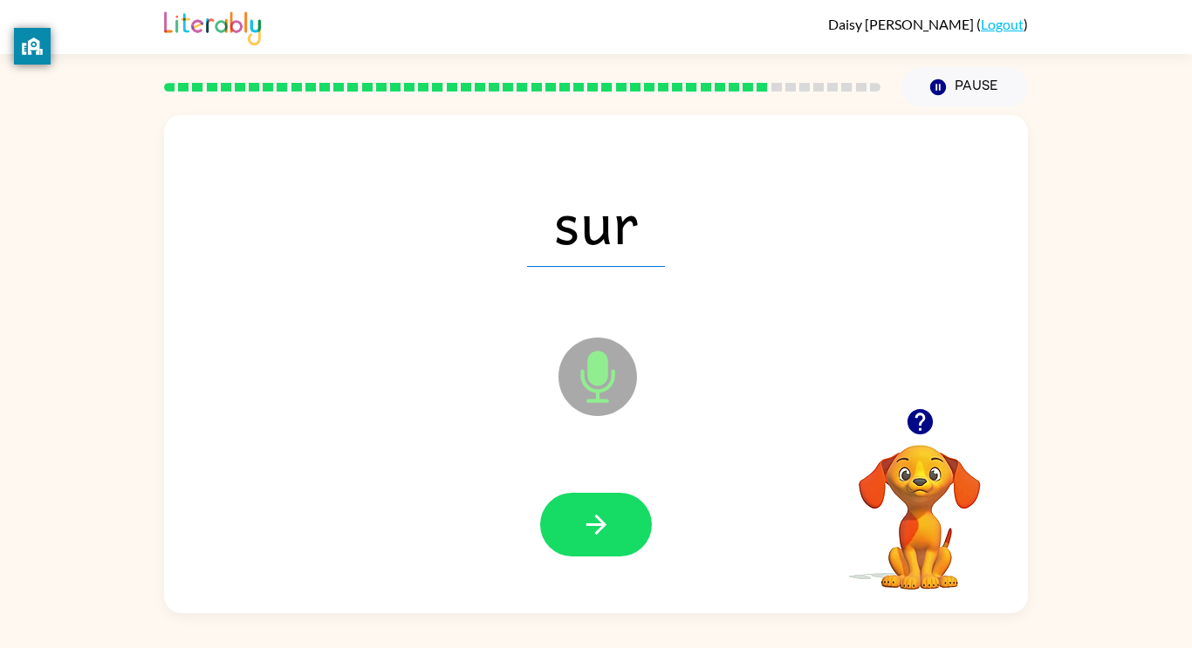
click at [588, 483] on div at bounding box center [595, 525] width 829 height 143
click at [588, 488] on div at bounding box center [595, 525] width 829 height 143
click at [589, 486] on div at bounding box center [595, 525] width 829 height 143
click at [589, 487] on div at bounding box center [595, 525] width 829 height 143
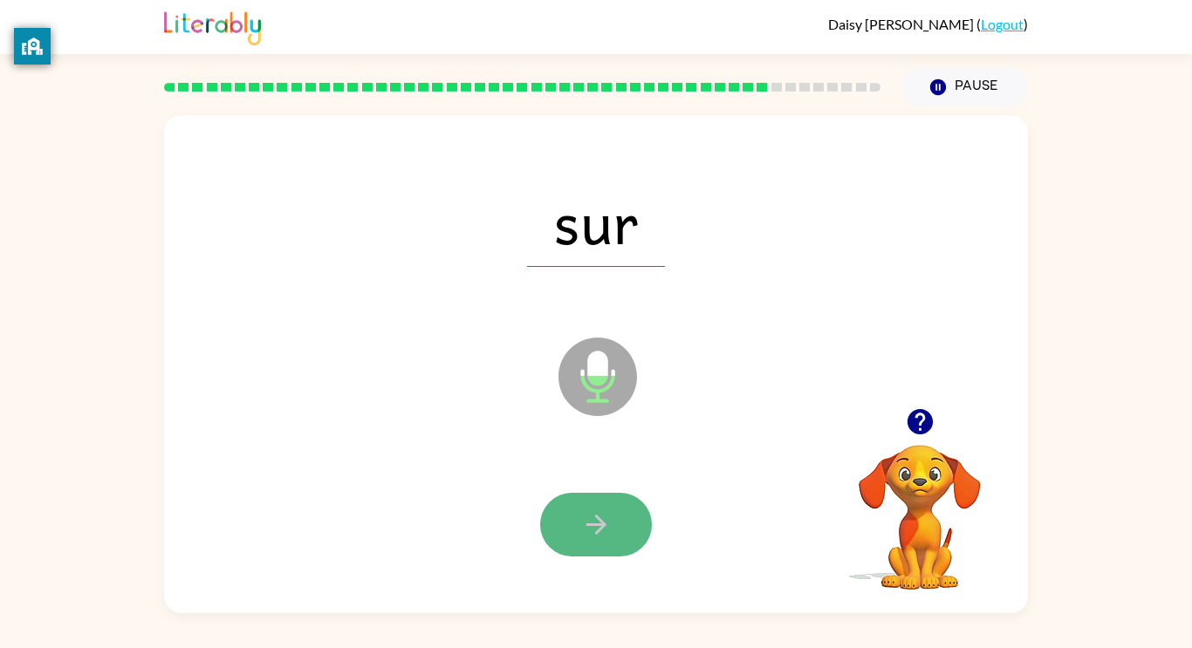
click at [628, 532] on button "button" at bounding box center [596, 525] width 112 height 64
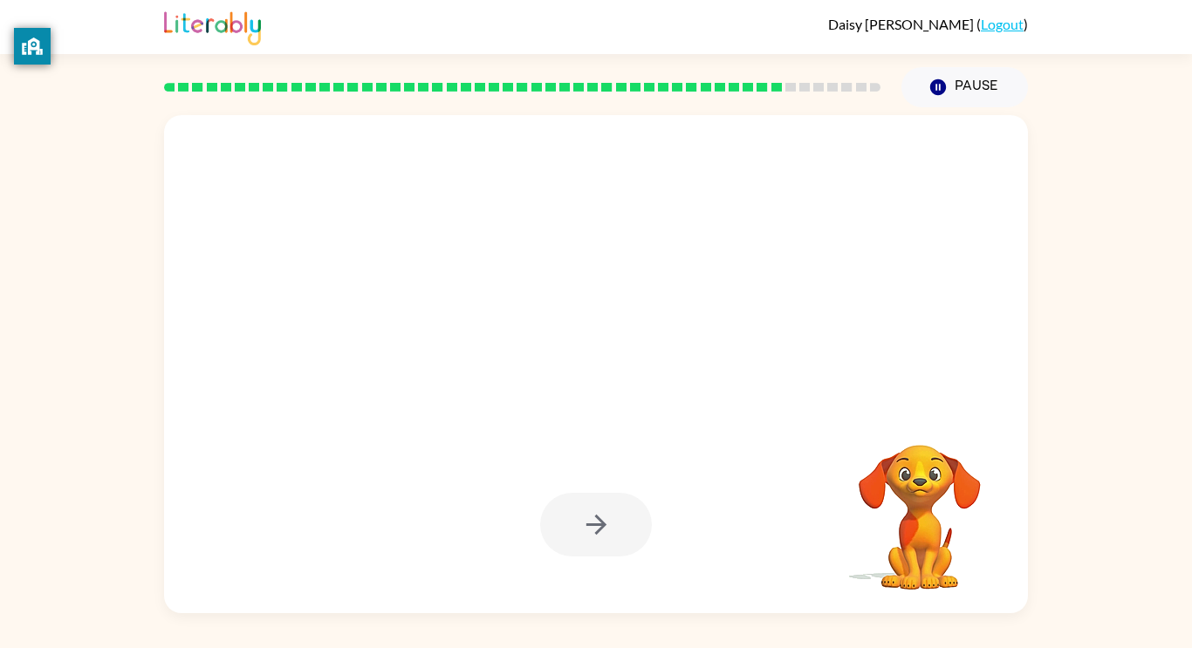
click at [623, 517] on div at bounding box center [596, 525] width 112 height 64
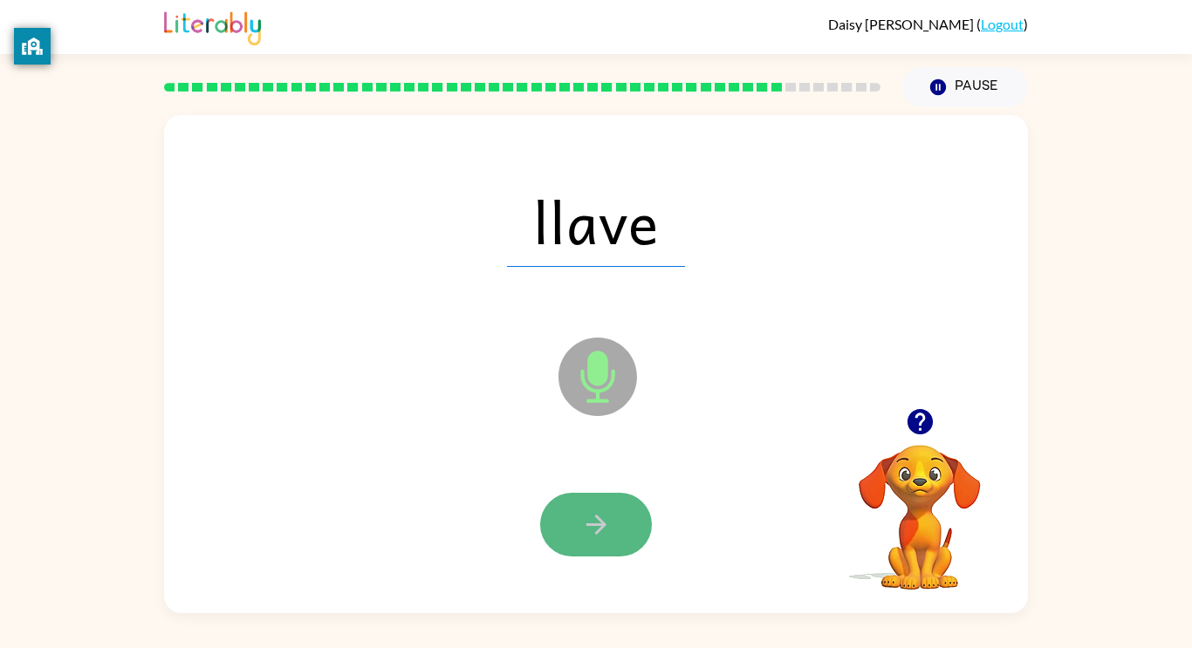
click at [622, 527] on button "button" at bounding box center [596, 525] width 112 height 64
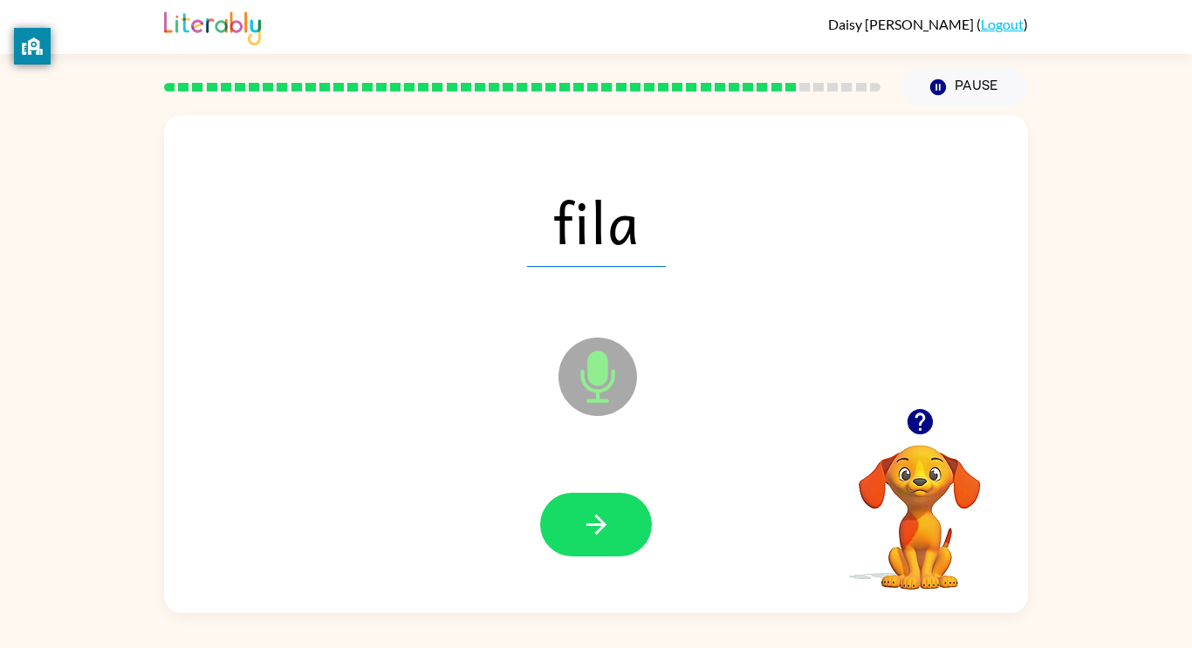
click at [592, 584] on div at bounding box center [595, 525] width 829 height 143
click at [591, 577] on div at bounding box center [595, 525] width 829 height 143
click at [579, 544] on button "button" at bounding box center [596, 525] width 112 height 64
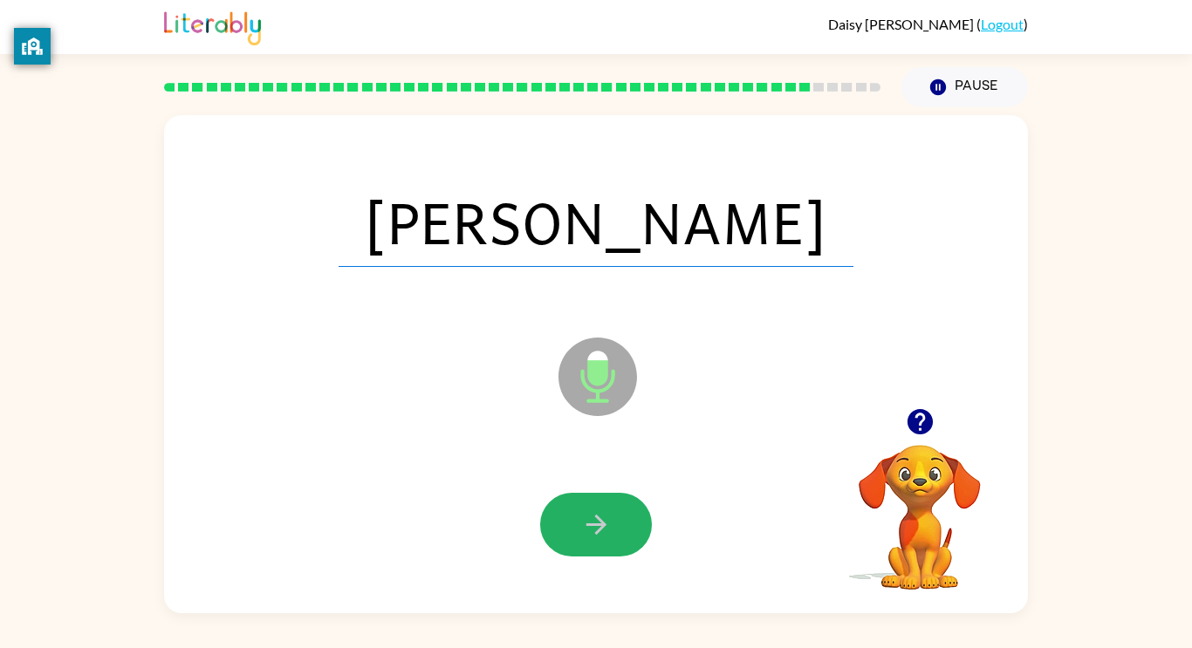
click at [581, 530] on icon "button" at bounding box center [596, 524] width 31 height 31
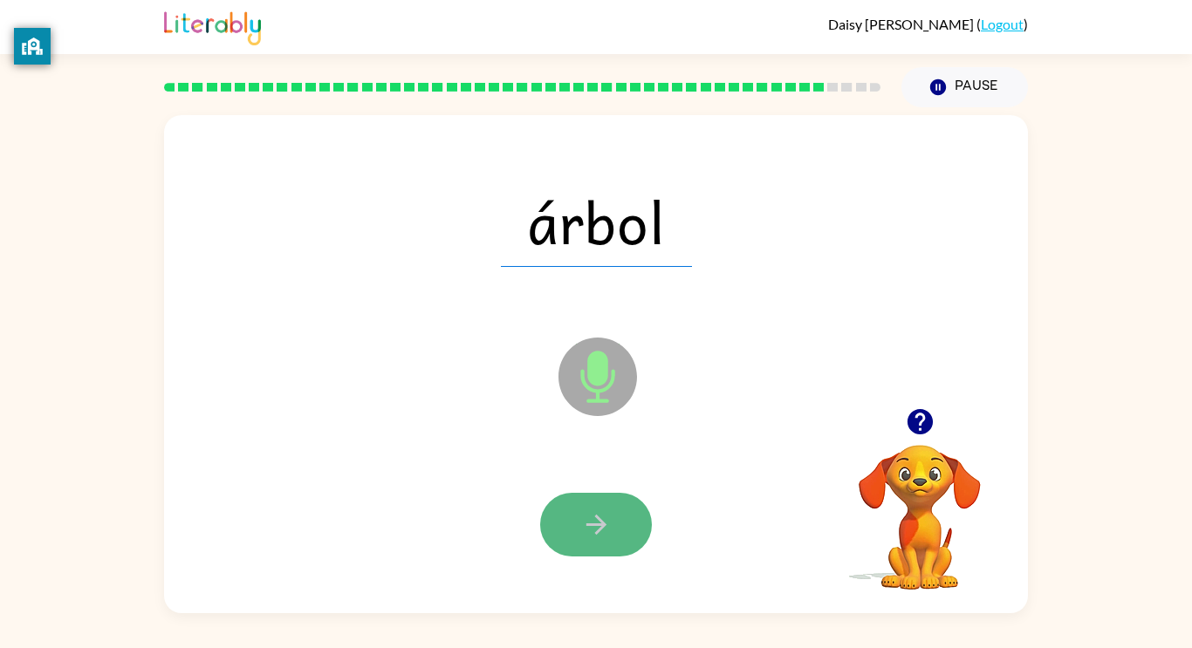
click at [589, 552] on button "button" at bounding box center [596, 525] width 112 height 64
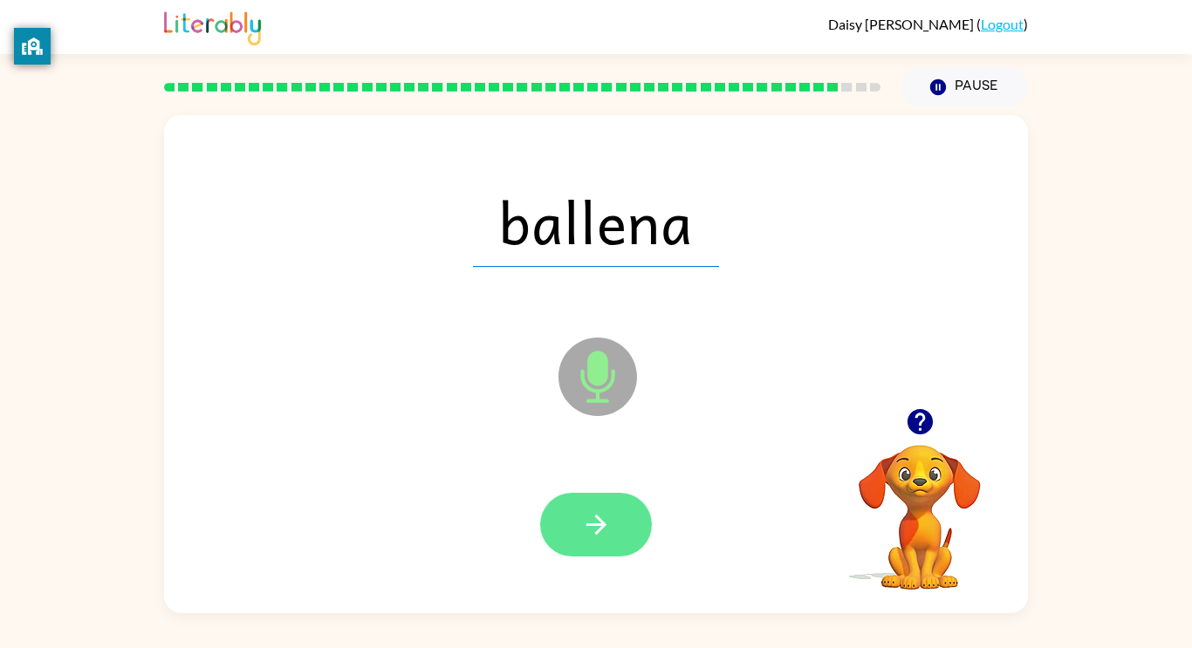
click at [585, 546] on button "button" at bounding box center [596, 525] width 112 height 64
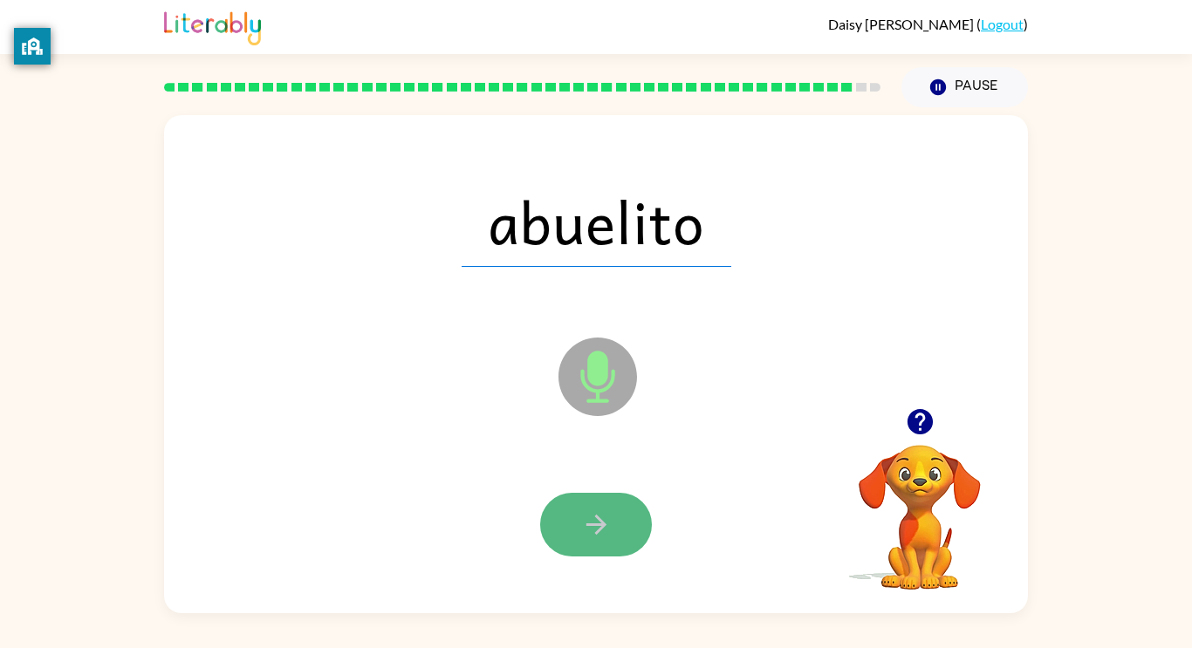
click at [590, 554] on button "button" at bounding box center [596, 525] width 112 height 64
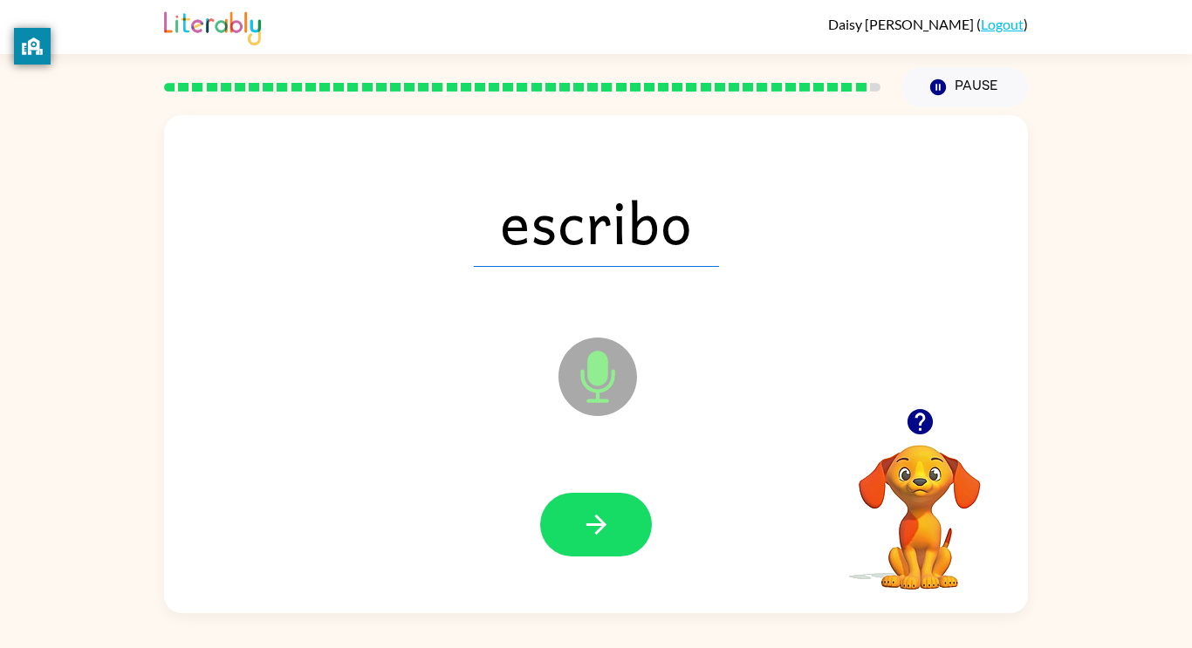
click at [589, 547] on button "button" at bounding box center [596, 525] width 112 height 64
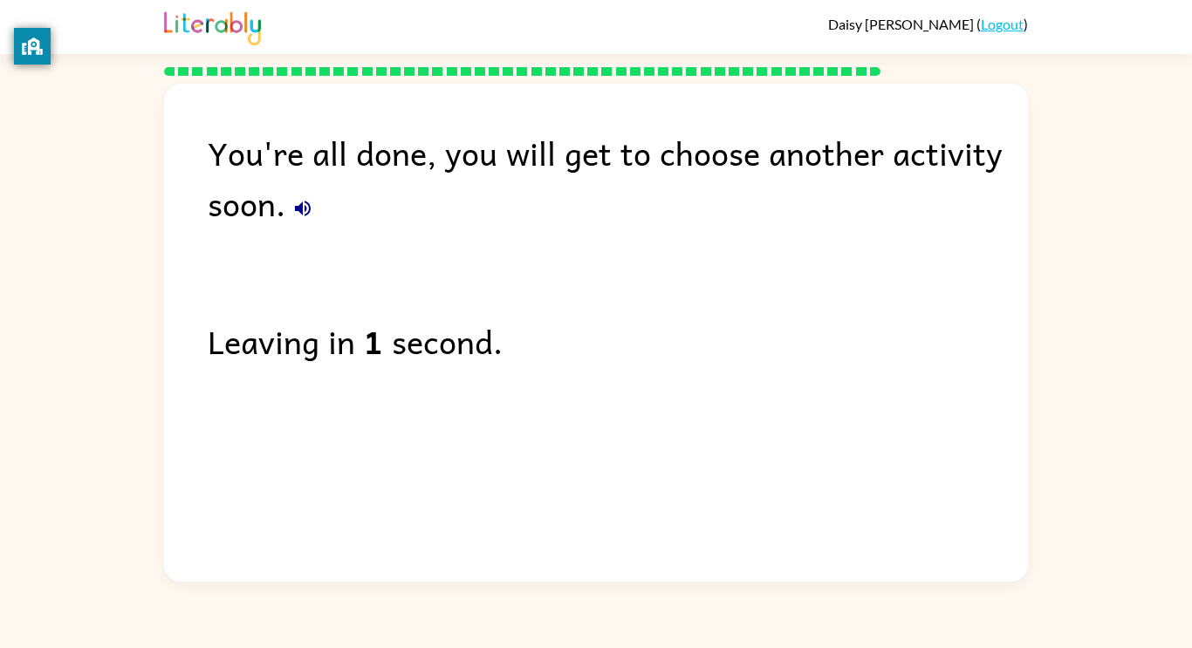
click at [292, 198] on icon "button" at bounding box center [302, 208] width 21 height 21
